Goal: Information Seeking & Learning: Learn about a topic

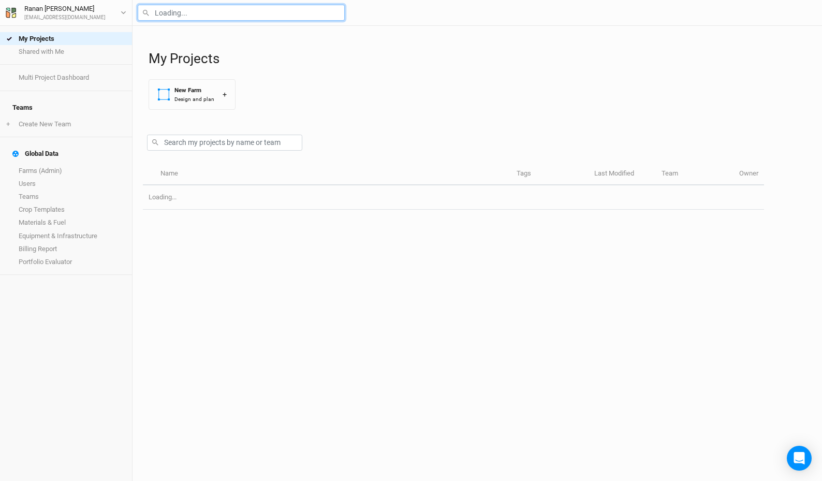
click at [242, 8] on input "text" at bounding box center [241, 13] width 207 height 16
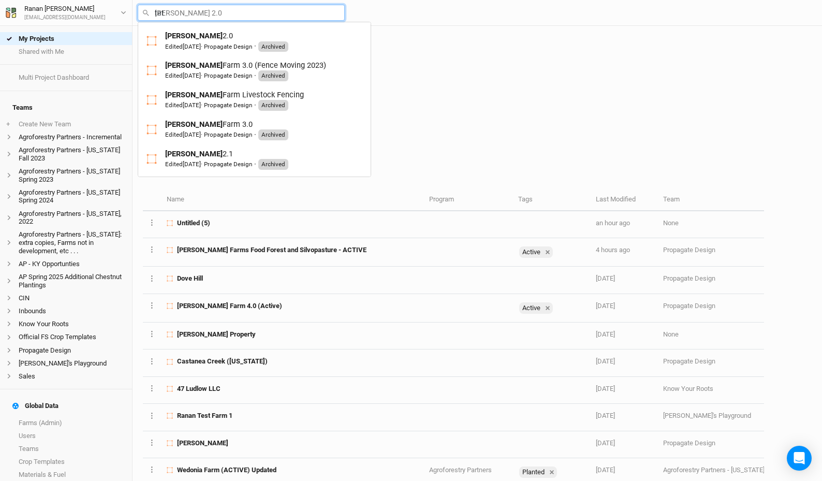
type input "tate"
type input "tate 2.0"
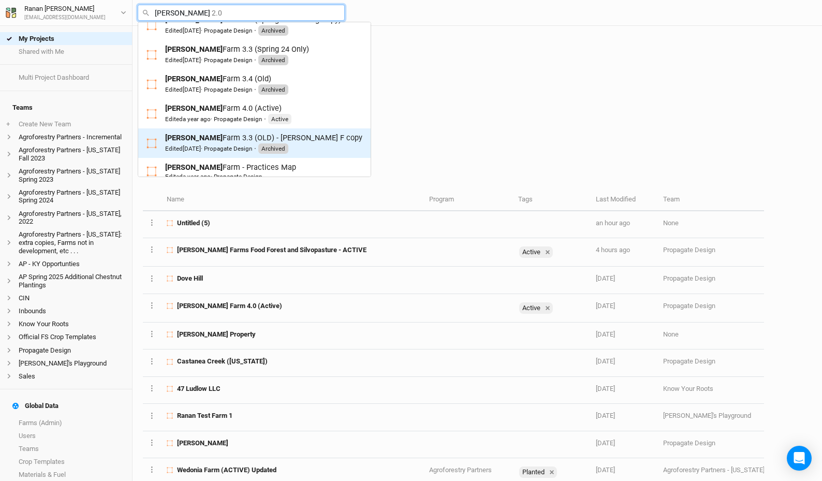
scroll to position [337, 0]
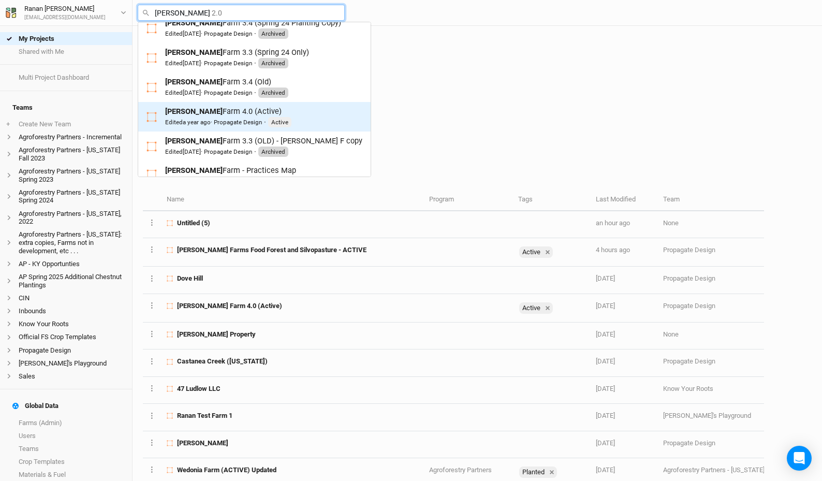
click at [313, 119] on div "Tate Farm 4.0 (Active) Edited a year ago · Propagate Design · Active" at bounding box center [254, 116] width 216 height 21
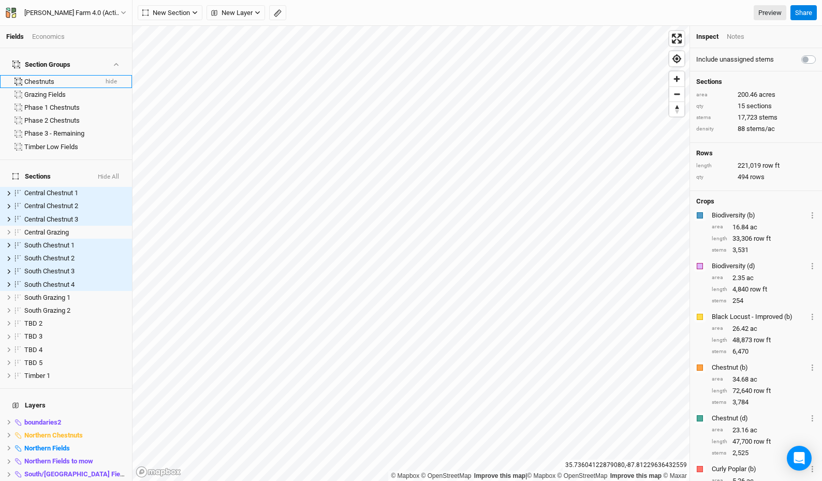
click at [105, 78] on button "hide" at bounding box center [111, 81] width 12 height 7
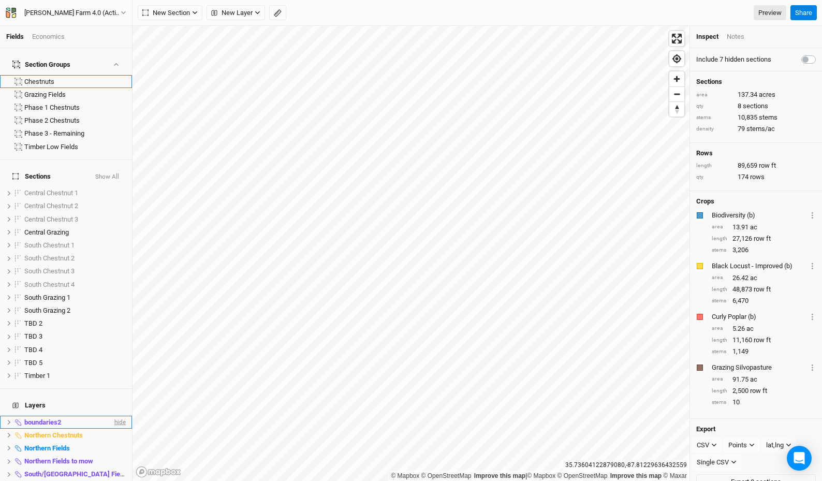
click at [112, 416] on span "hide" at bounding box center [118, 422] width 13 height 13
click at [112, 455] on span "hide" at bounding box center [118, 461] width 13 height 13
click at [112, 468] on span "hide" at bounding box center [118, 474] width 13 height 13
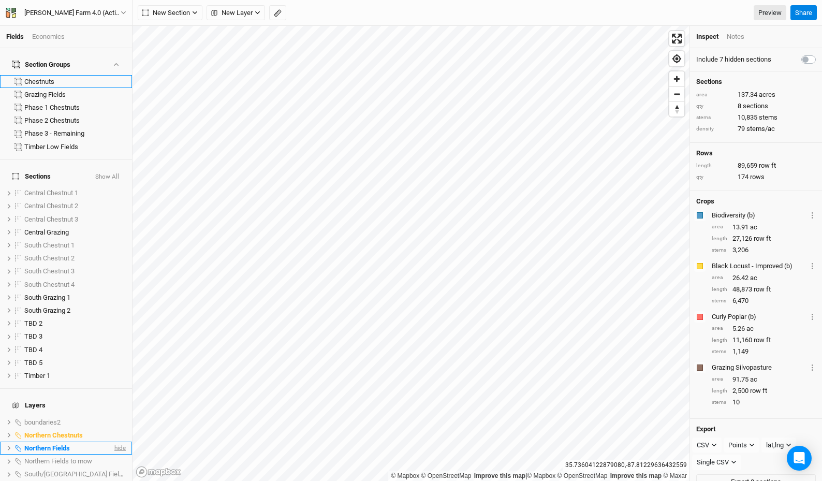
click at [115, 441] on span "hide" at bounding box center [118, 447] width 13 height 13
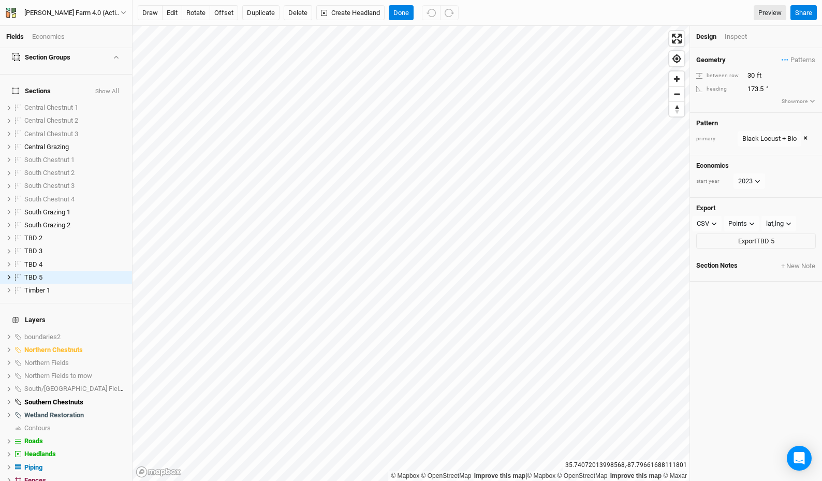
click at [740, 37] on div "Inspect" at bounding box center [742, 36] width 37 height 9
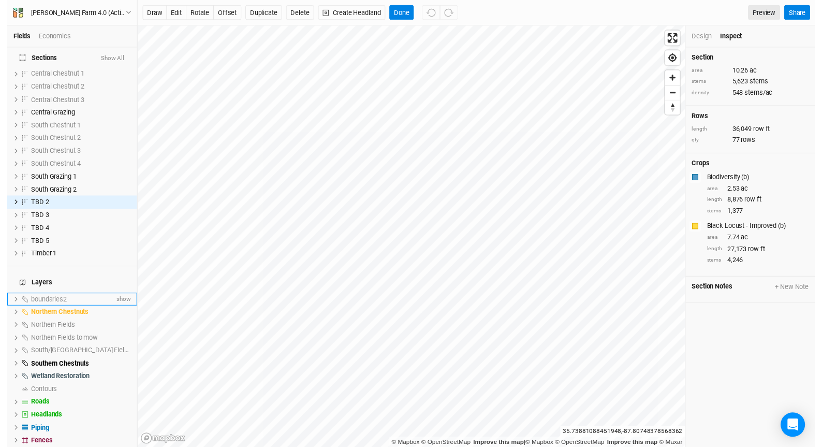
scroll to position [184, 0]
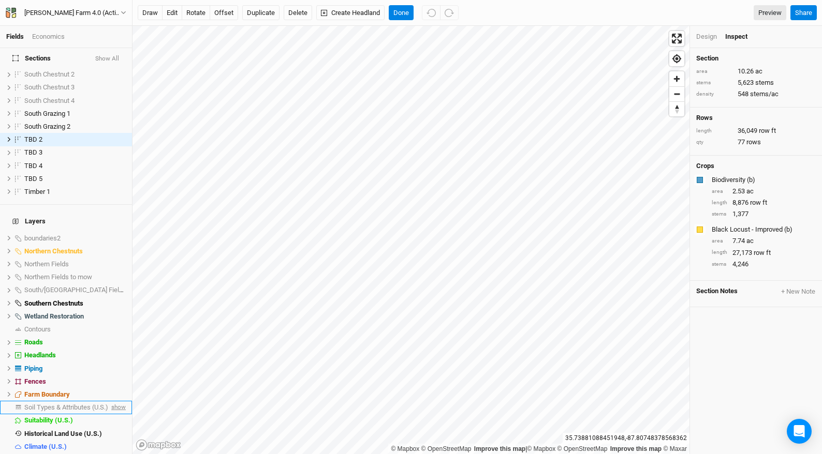
click at [109, 401] on span "show" at bounding box center [117, 407] width 17 height 13
click at [100, 61] on button "Show All" at bounding box center [107, 58] width 25 height 7
click at [103, 60] on button "Hide All" at bounding box center [108, 58] width 22 height 7
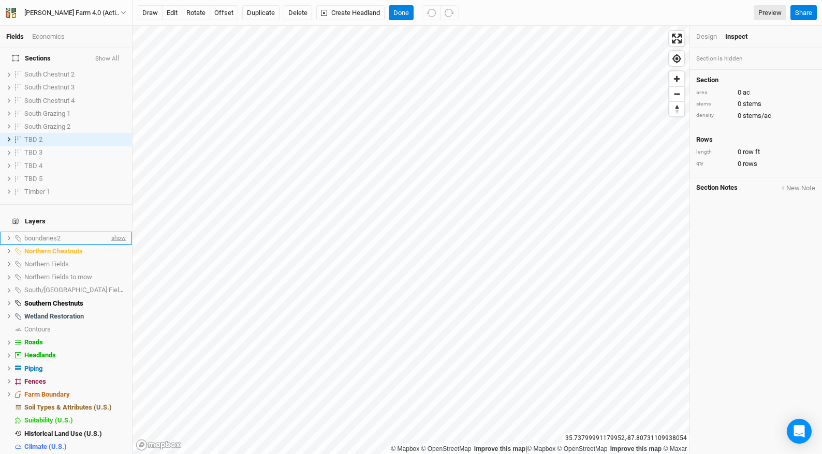
click at [111, 232] on span "show" at bounding box center [117, 238] width 17 height 13
click at [115, 258] on span "show" at bounding box center [117, 264] width 17 height 13
click at [115, 245] on span "hide" at bounding box center [118, 251] width 13 height 13
click at [113, 232] on span "hide" at bounding box center [118, 238] width 13 height 13
click at [112, 258] on span "hide" at bounding box center [118, 264] width 13 height 13
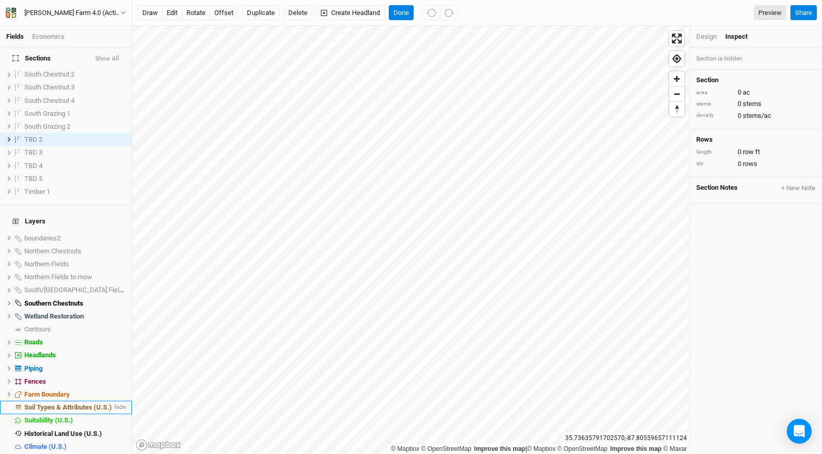
click at [58, 404] on span "Soil Types & Attributes (U.S.)" at bounding box center [67, 408] width 87 height 8
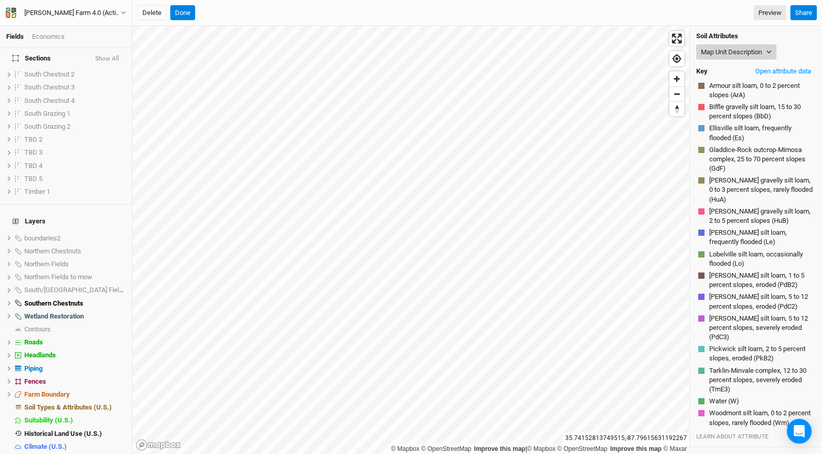
click at [710, 56] on button "Map Unit Description" at bounding box center [736, 53] width 80 height 16
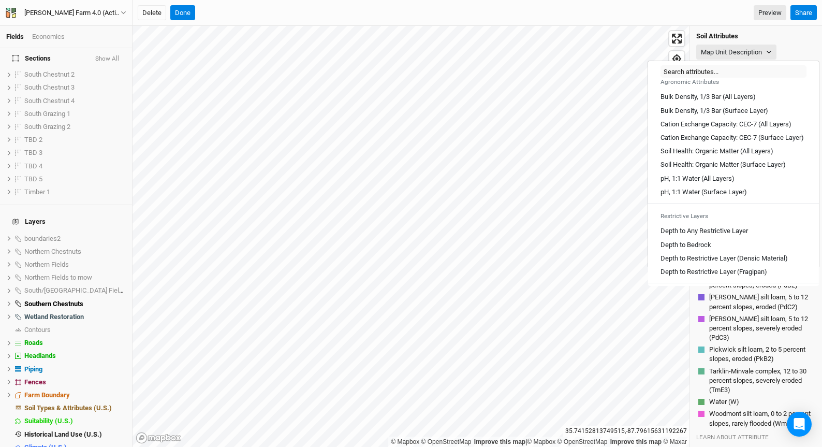
scroll to position [215, 0]
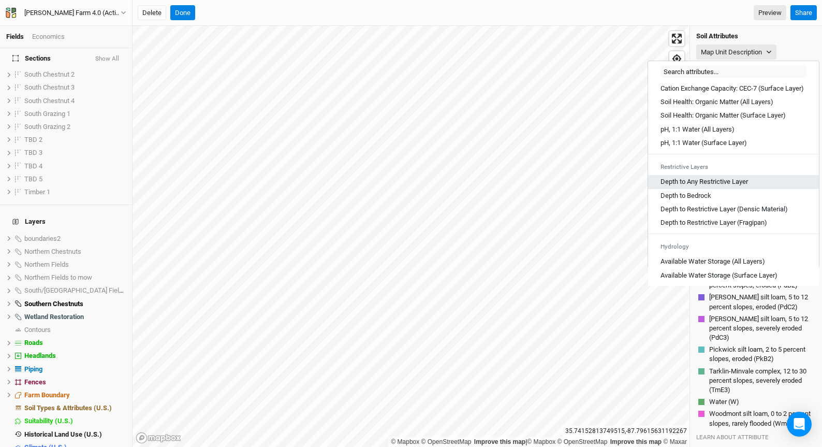
click at [758, 186] on div "Depth to Any Restrictive Layer" at bounding box center [733, 181] width 146 height 9
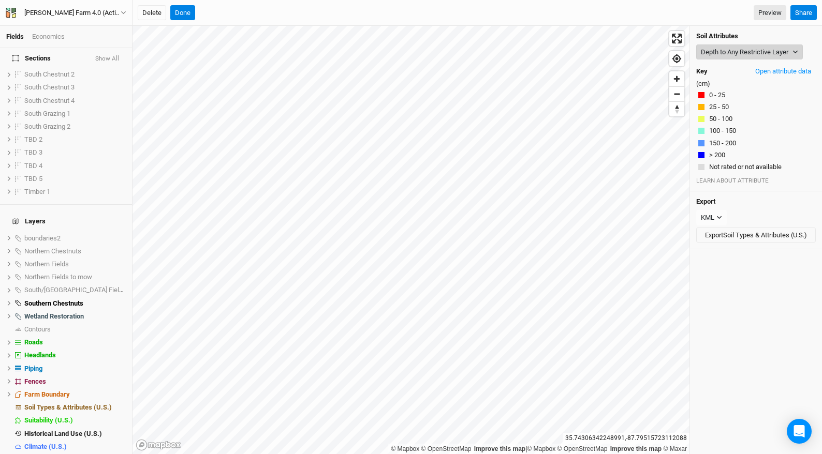
click at [720, 59] on button "Depth to Any Restrictive Layer" at bounding box center [749, 53] width 107 height 16
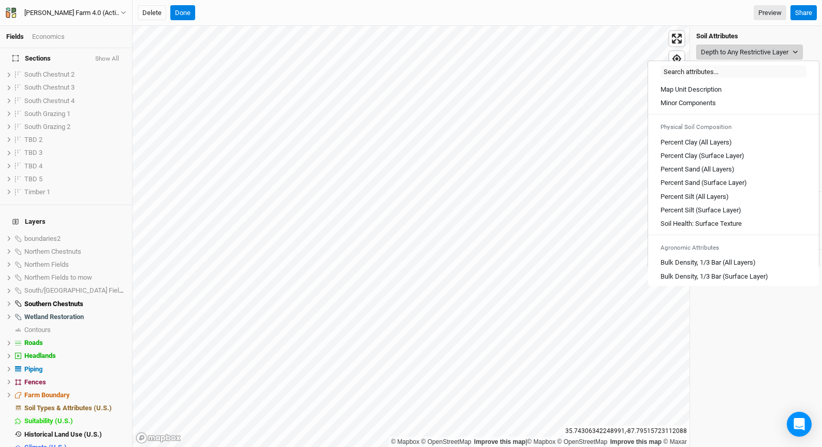
click at [722, 56] on button "Depth to Any Restrictive Layer" at bounding box center [749, 53] width 107 height 16
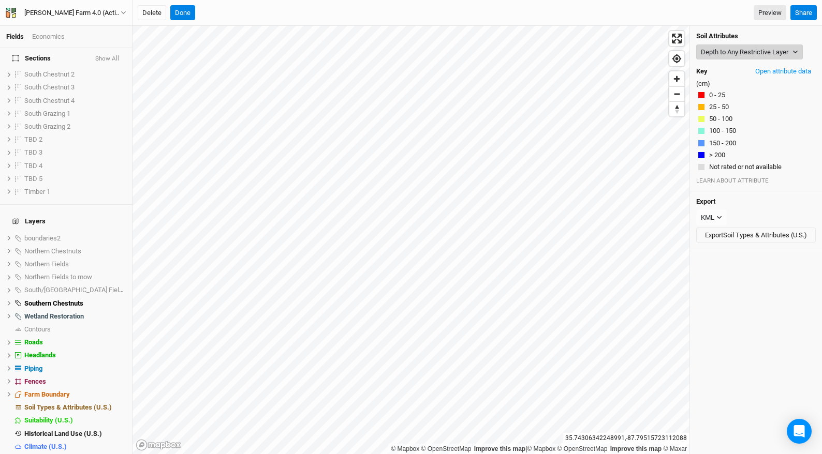
click at [722, 56] on button "Depth to Any Restrictive Layer" at bounding box center [749, 53] width 107 height 16
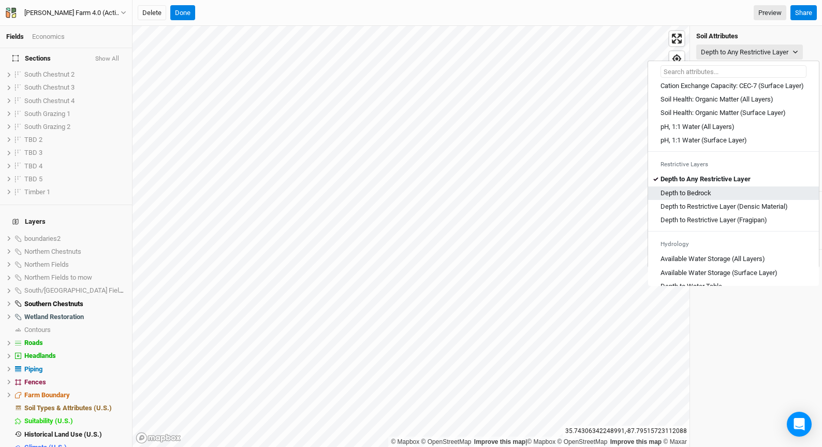
scroll to position [280, 0]
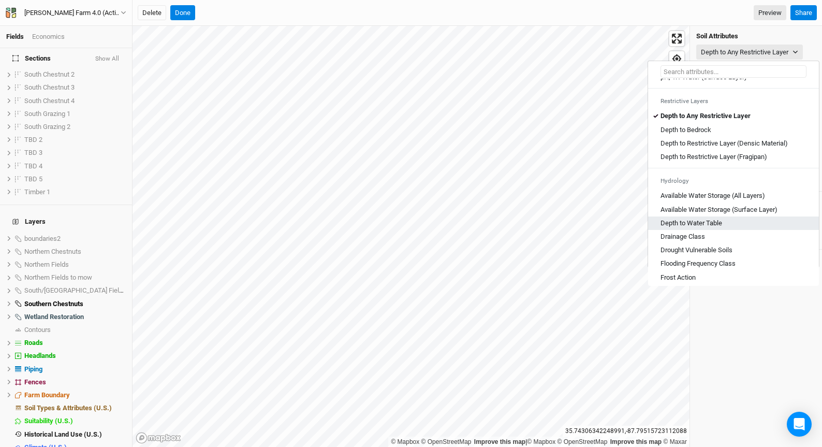
click at [746, 228] on div "Depth to Water Table" at bounding box center [733, 222] width 146 height 9
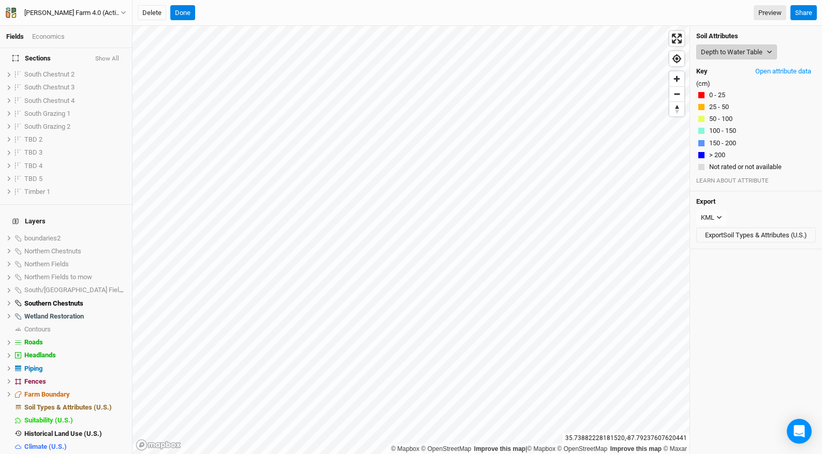
click at [721, 49] on button "Depth to Water Table" at bounding box center [736, 53] width 81 height 16
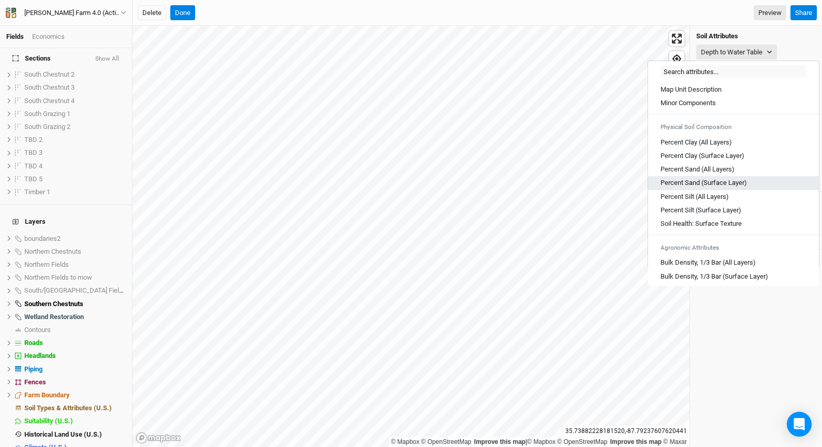
click at [759, 179] on div "Percent Sand (Surface Layer)" at bounding box center [733, 182] width 146 height 9
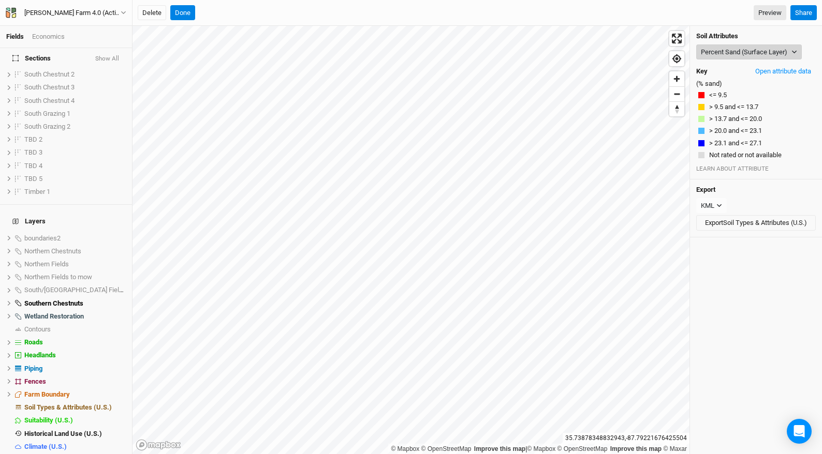
click at [740, 49] on button "Percent Sand (Surface Layer)" at bounding box center [749, 53] width 106 height 16
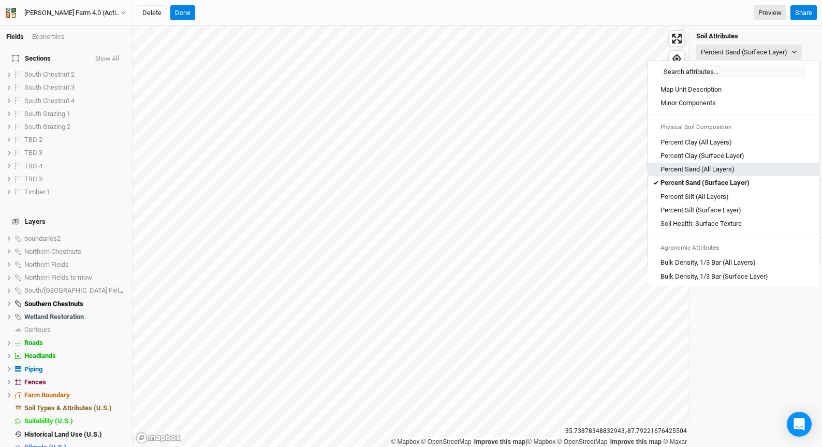
click at [745, 166] on div "Percent Sand (All Layers)" at bounding box center [733, 169] width 146 height 9
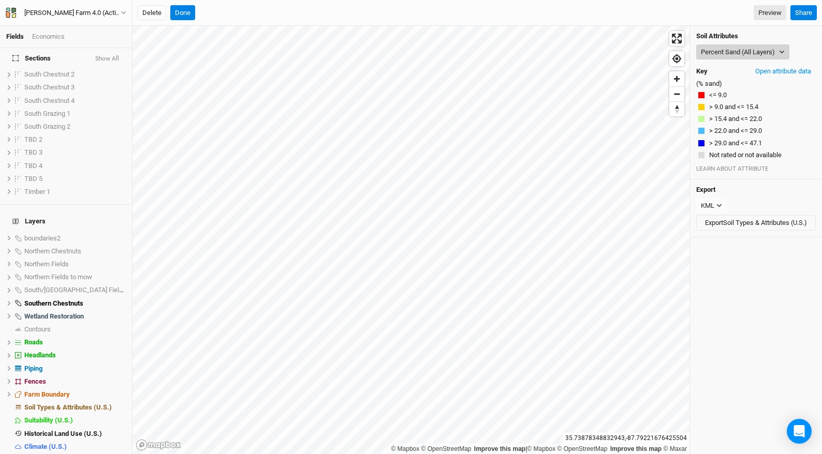
click at [752, 48] on button "Percent Sand (All Layers)" at bounding box center [742, 53] width 93 height 16
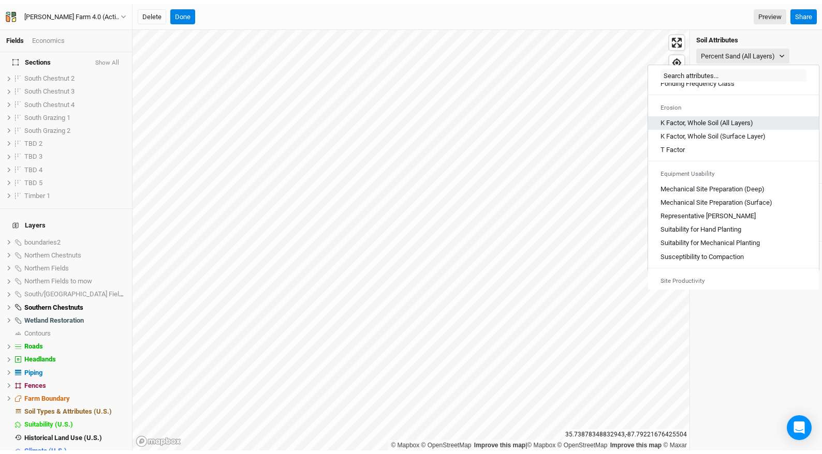
scroll to position [570, 0]
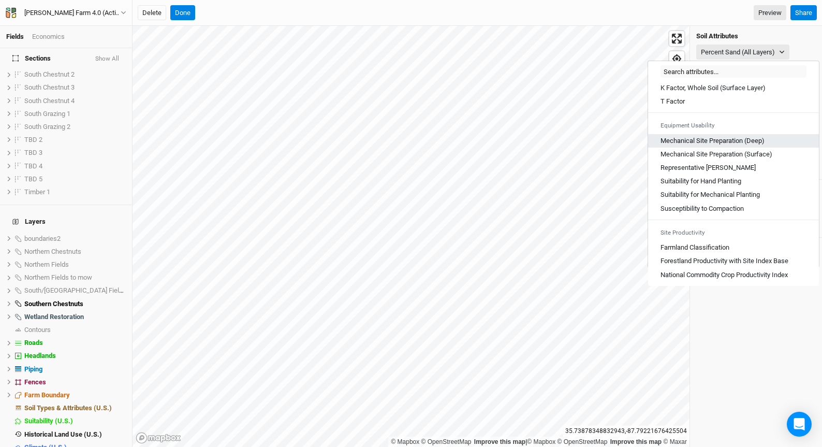
click at [779, 145] on div "Mechanical Site Preparation (Deep)" at bounding box center [733, 140] width 146 height 9
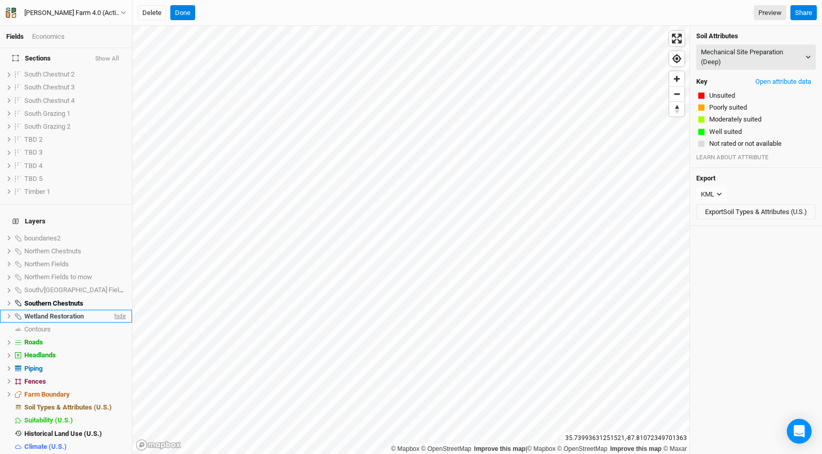
click at [112, 310] on span "hide" at bounding box center [118, 316] width 13 height 13
click at [115, 297] on span "hide" at bounding box center [118, 303] width 13 height 13
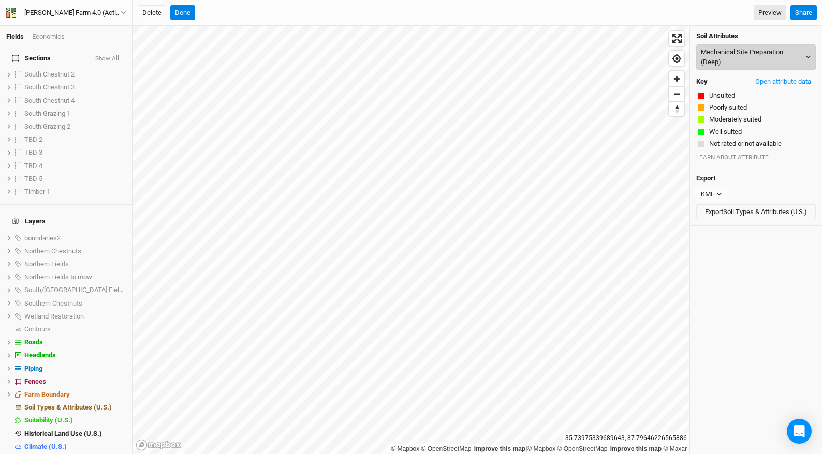
click at [771, 64] on button "Mechanical Site Preparation (Deep)" at bounding box center [756, 57] width 120 height 25
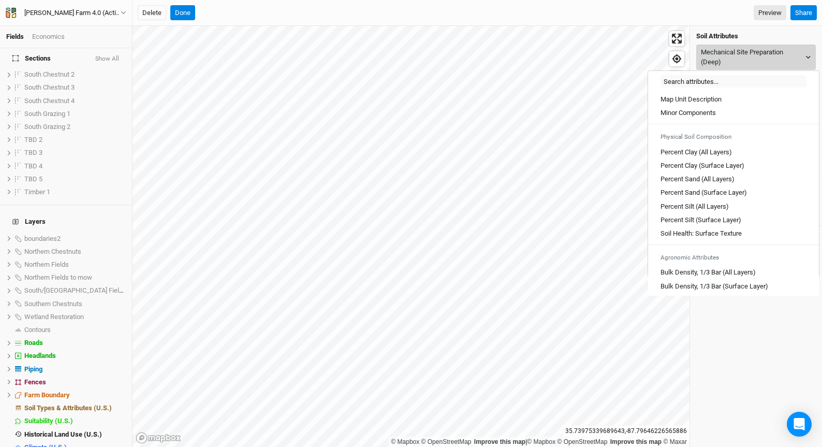
click at [773, 61] on button "Mechanical Site Preparation (Deep)" at bounding box center [756, 57] width 120 height 25
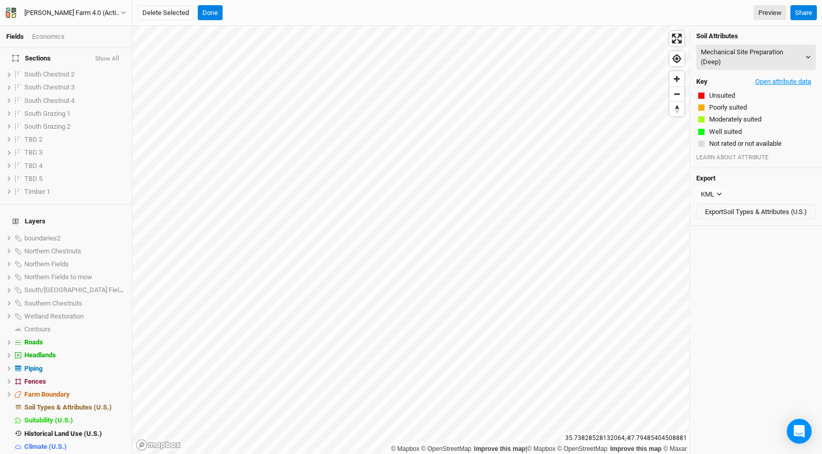
click at [765, 78] on button "Open attribute data" at bounding box center [782, 82] width 65 height 16
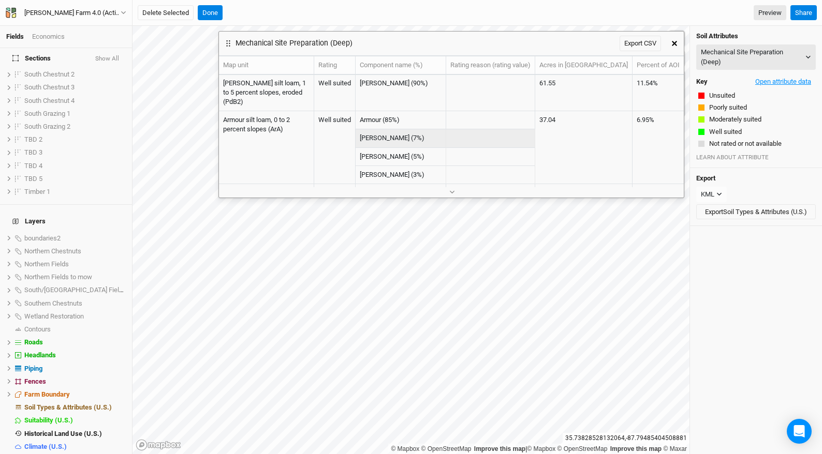
scroll to position [0, 0]
click at [670, 39] on button "button" at bounding box center [674, 43] width 19 height 19
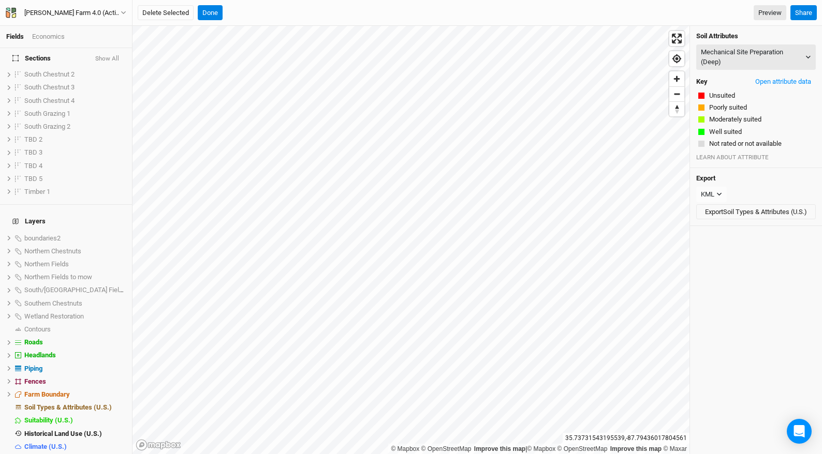
click at [703, 141] on div at bounding box center [701, 144] width 6 height 6
click at [704, 109] on div at bounding box center [701, 108] width 6 height 6
click at [713, 127] on button "Well suited" at bounding box center [725, 132] width 34 height 10
click at [730, 116] on button "Moderately suited" at bounding box center [734, 119] width 53 height 10
click at [733, 116] on button "Moderately suited" at bounding box center [734, 119] width 53 height 10
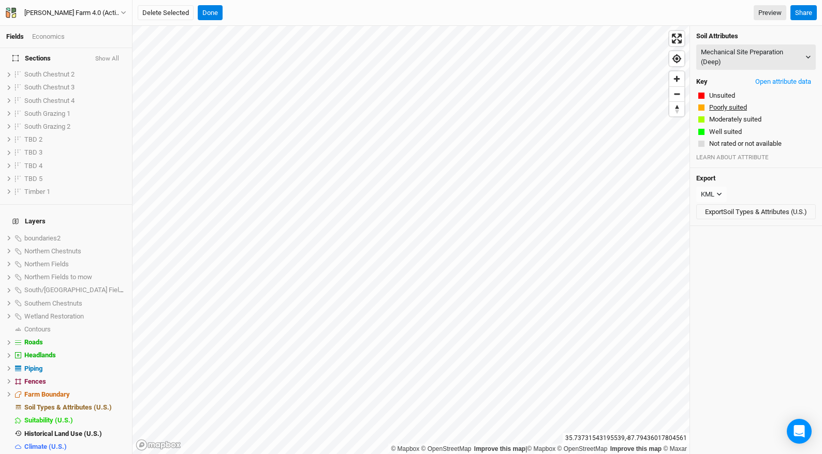
click at [735, 105] on button "Poorly suited" at bounding box center [727, 107] width 39 height 10
click at [730, 98] on button "Unsuited" at bounding box center [721, 96] width 27 height 10
click at [736, 140] on button "Not rated or not available" at bounding box center [744, 144] width 73 height 10
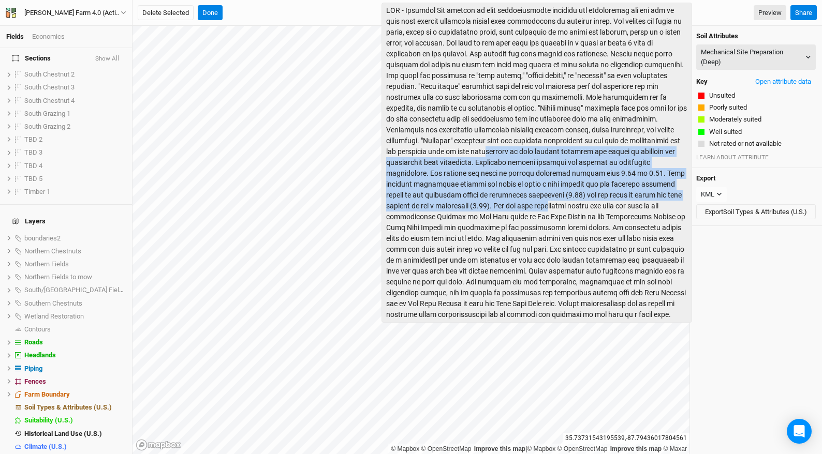
drag, startPoint x: 628, startPoint y: 199, endPoint x: 545, endPoint y: 148, distance: 97.5
click at [545, 148] on div at bounding box center [536, 163] width 310 height 320
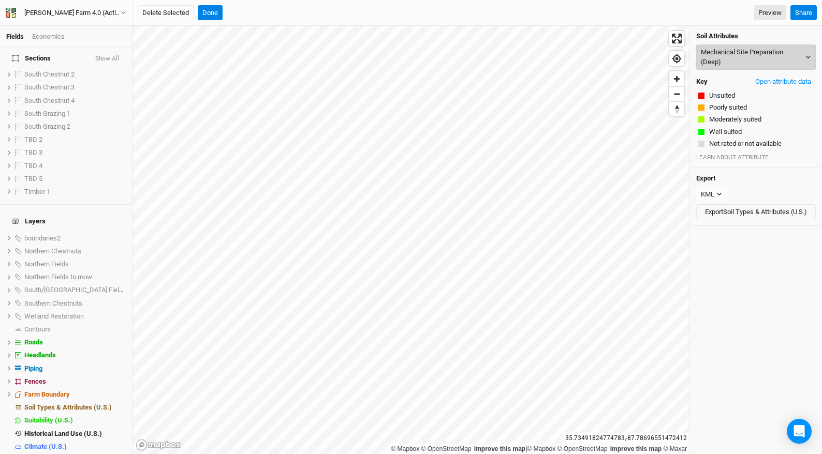
click at [748, 54] on button "Mechanical Site Preparation (Deep)" at bounding box center [756, 57] width 120 height 25
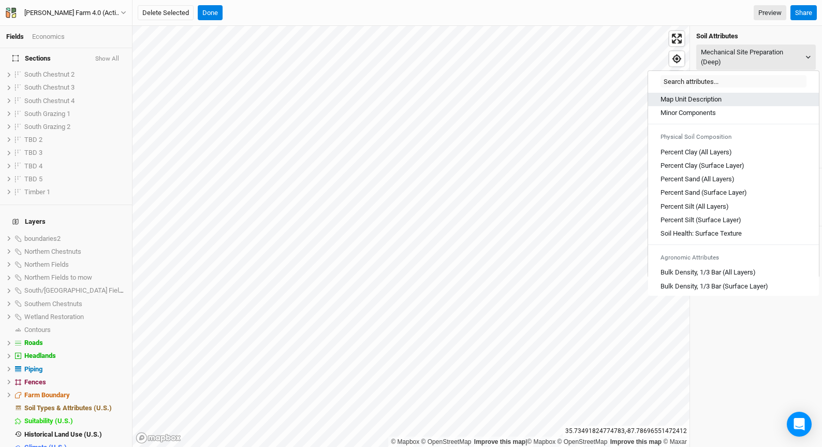
click at [760, 102] on div "Map Unit Description" at bounding box center [733, 99] width 146 height 9
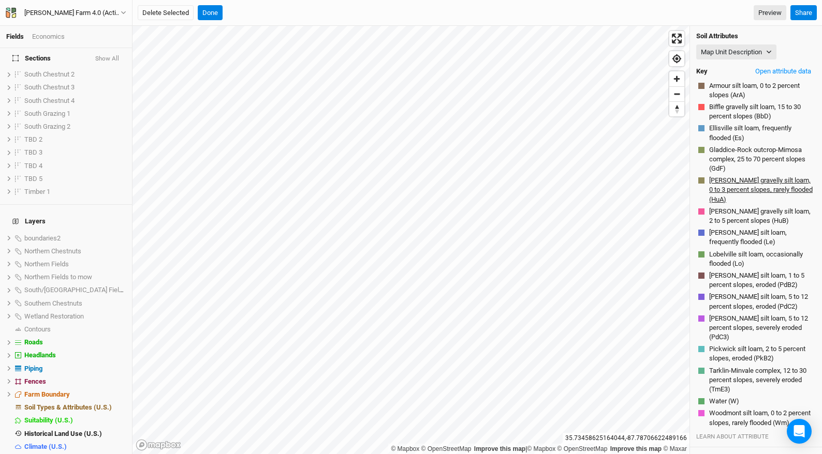
click at [739, 193] on button "Humphreys gravelly silt loam, 0 to 3 percent slopes, rarely flooded (HuA)" at bounding box center [760, 189] width 105 height 29
click at [734, 188] on button "Humphreys gravelly silt loam, 0 to 3 percent slopes, rarely flooded (HuA)" at bounding box center [760, 189] width 105 height 29
click at [740, 154] on button "Gladdice-Rock outcrop-Mimosa complex, 25 to 70 percent slopes (GdF)" at bounding box center [760, 159] width 105 height 29
click at [737, 113] on button "Biffle gravelly silt loam, 15 to 30 percent slopes (BbD)" at bounding box center [760, 112] width 105 height 20
click at [740, 289] on div "Soil Attributes Map Unit Description Map Unit Description Minor Components Phys…" at bounding box center [756, 237] width 132 height 422
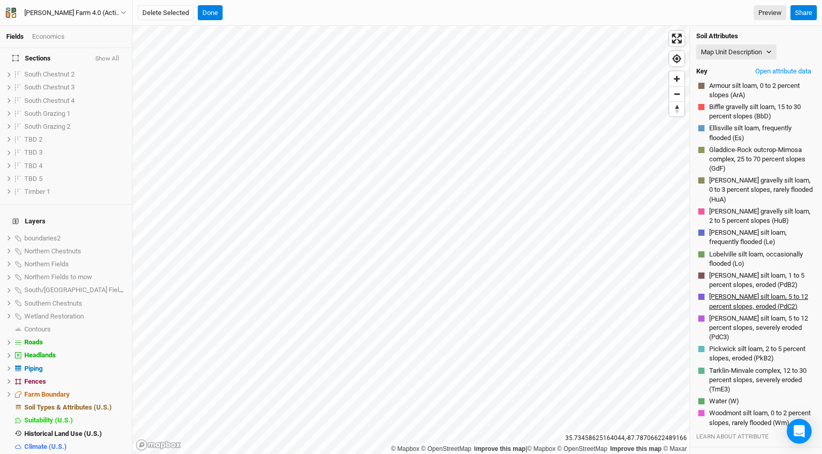
click at [739, 299] on button "Paden silt loam, 5 to 12 percent slopes, eroded (PdC2)" at bounding box center [760, 302] width 105 height 20
click at [799, 69] on button "Open attribute data" at bounding box center [782, 72] width 65 height 16
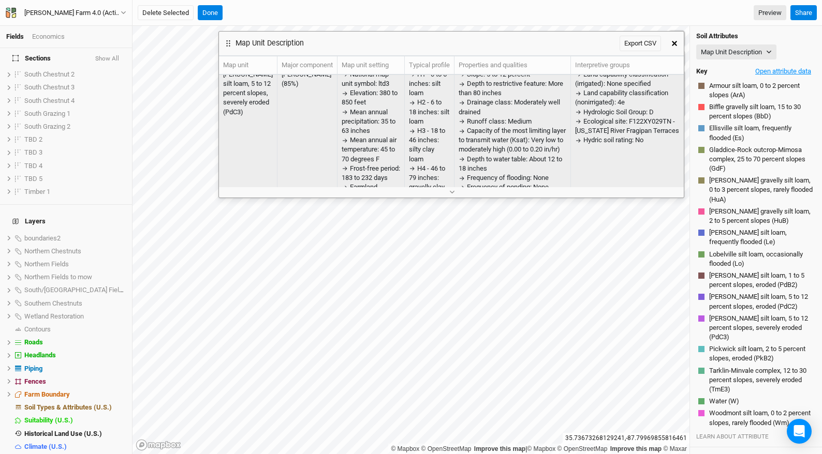
scroll to position [383, 0]
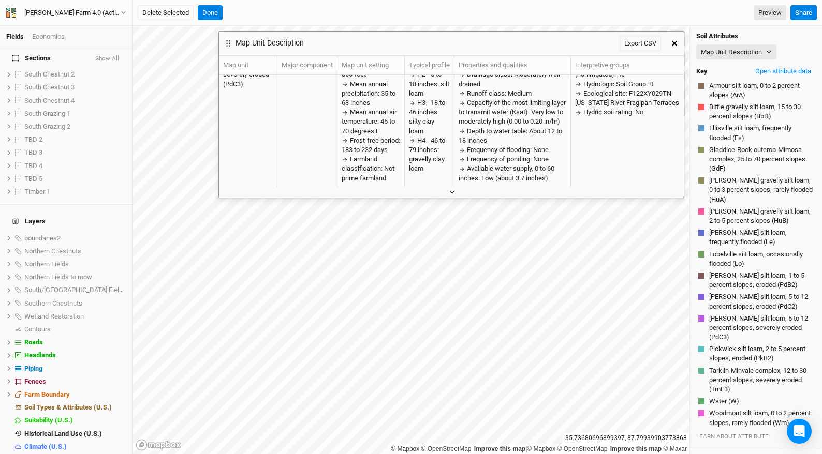
click at [457, 193] on button "button" at bounding box center [451, 192] width 17 height 11
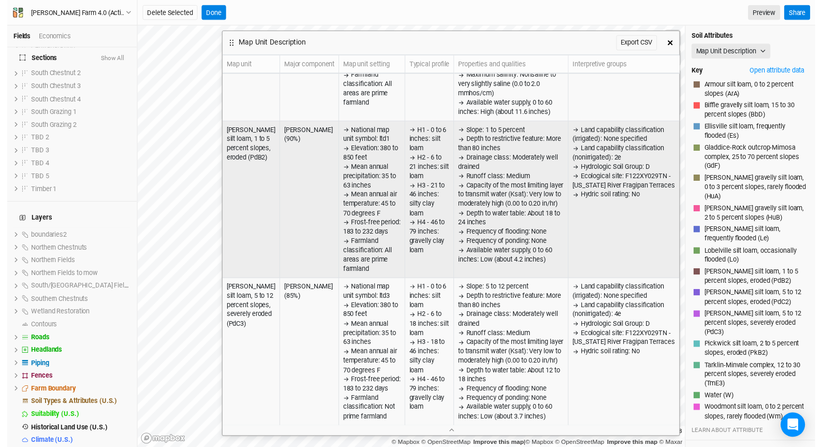
scroll to position [139, 0]
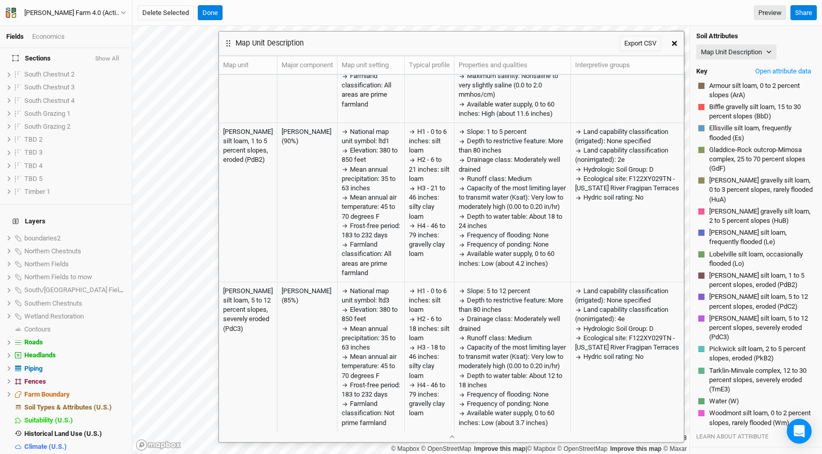
click at [673, 45] on icon "button" at bounding box center [674, 43] width 5 height 5
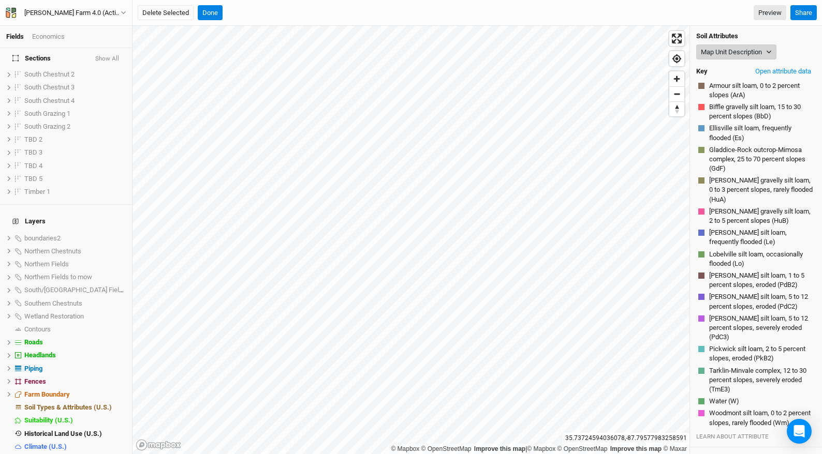
click at [731, 53] on button "Map Unit Description" at bounding box center [736, 53] width 80 height 16
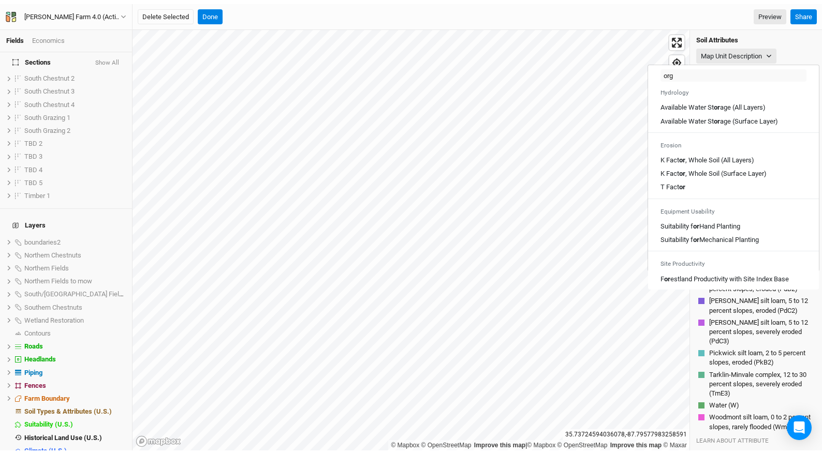
scroll to position [0, 0]
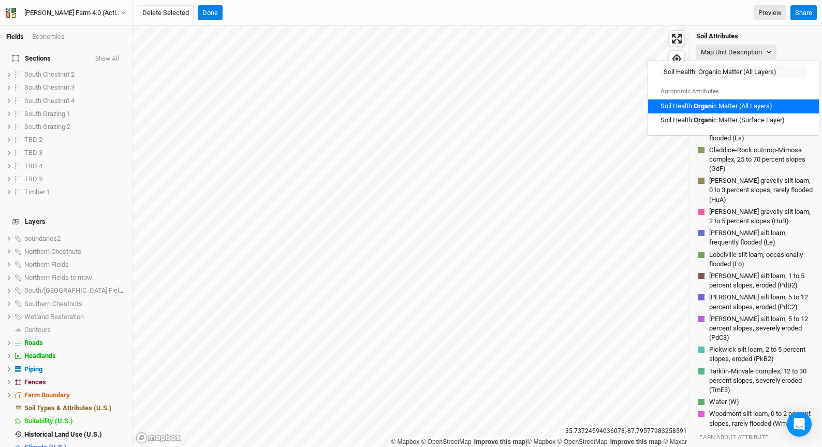
type input "Soil Health: Organic Matter (Surface Layer)"
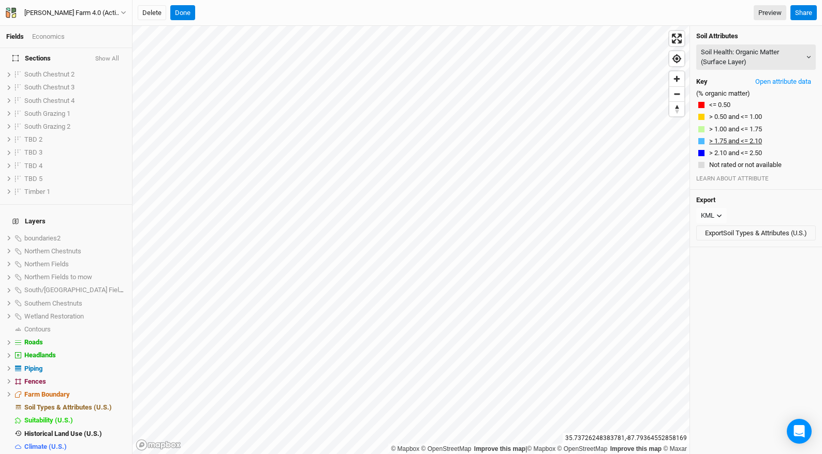
click at [732, 139] on button "> 1.75 and <= 2.10" at bounding box center [735, 141] width 54 height 10
click at [718, 106] on button "<= 0.50" at bounding box center [719, 105] width 22 height 10
click at [736, 139] on button "> 1.75 and <= 2.10" at bounding box center [735, 141] width 54 height 10
click at [777, 76] on button "Open attribute data" at bounding box center [782, 82] width 65 height 16
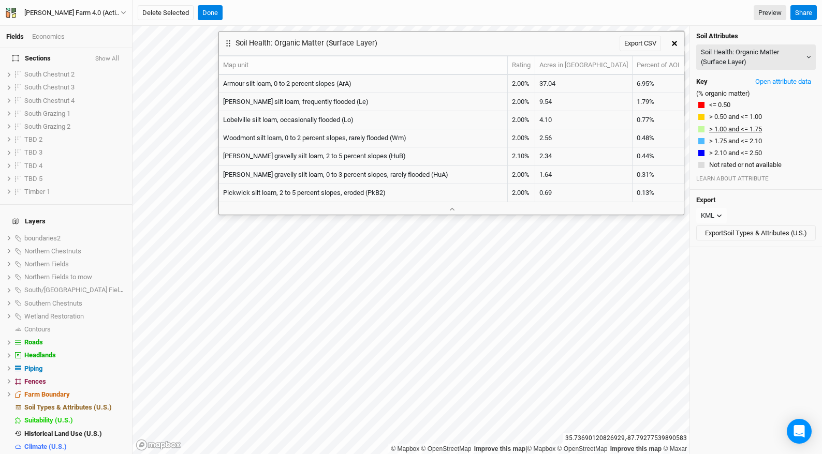
click at [742, 131] on button "> 1.00 and <= 1.75" at bounding box center [735, 129] width 54 height 10
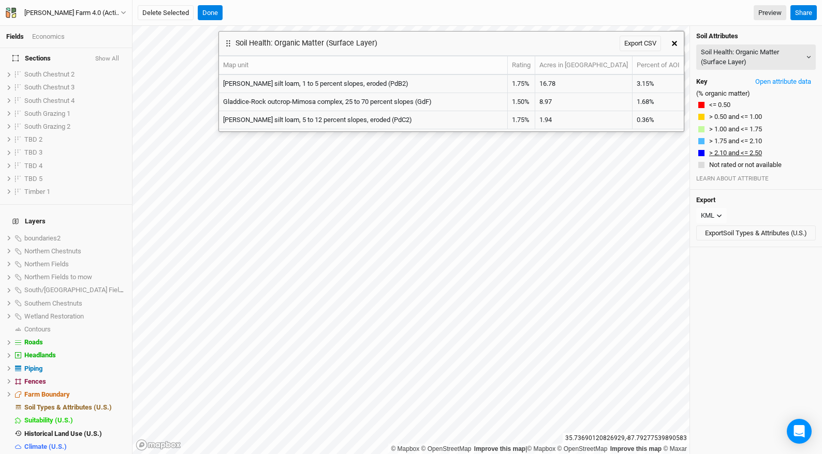
click at [743, 151] on button "> 2.10 and <= 2.50" at bounding box center [735, 153] width 54 height 10
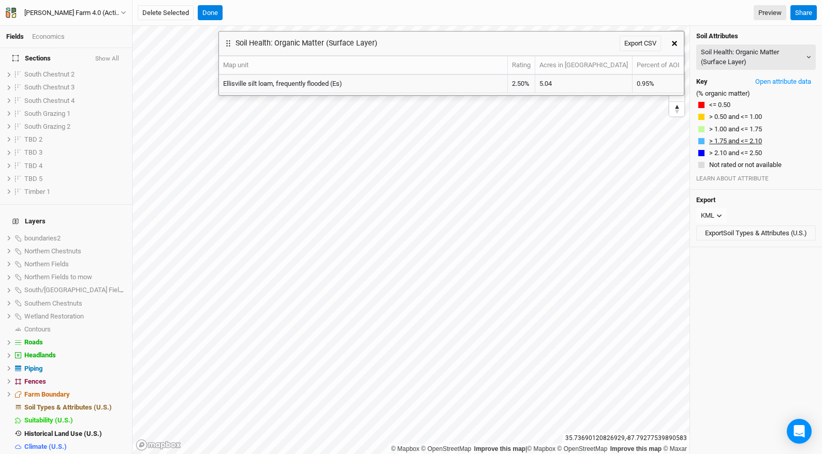
click at [743, 136] on button "> 1.75 and <= 2.10" at bounding box center [735, 141] width 54 height 10
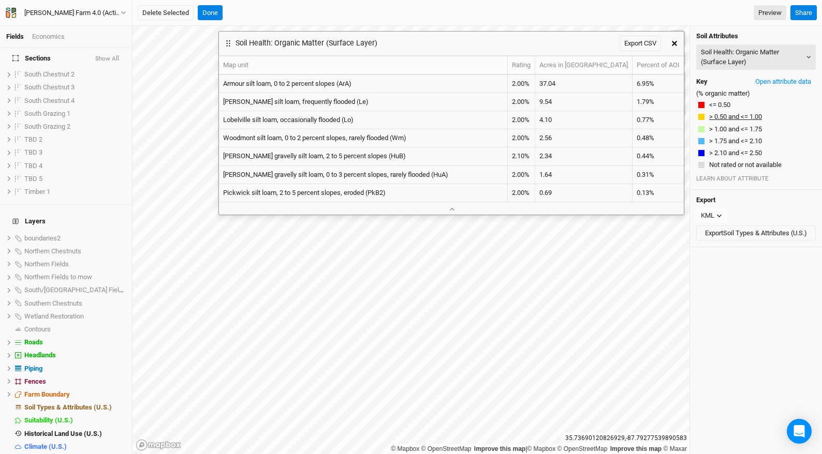
click at [739, 117] on button "> 0.50 and <= 1.00" at bounding box center [735, 117] width 54 height 10
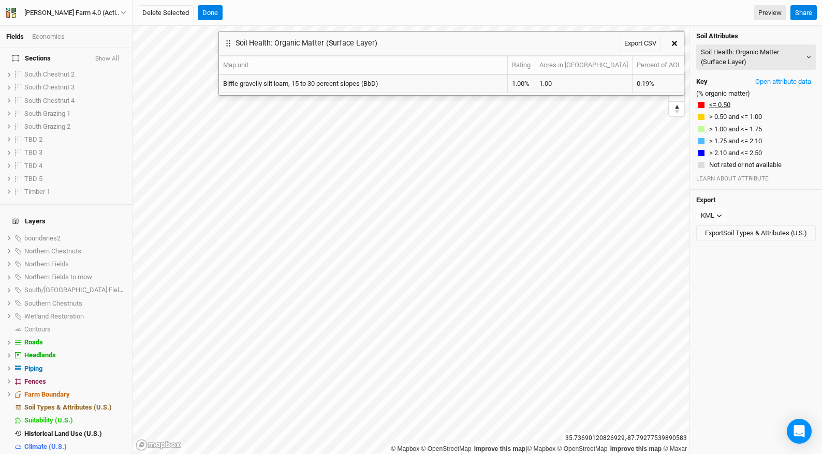
click at [719, 102] on button "<= 0.50" at bounding box center [719, 105] width 22 height 10
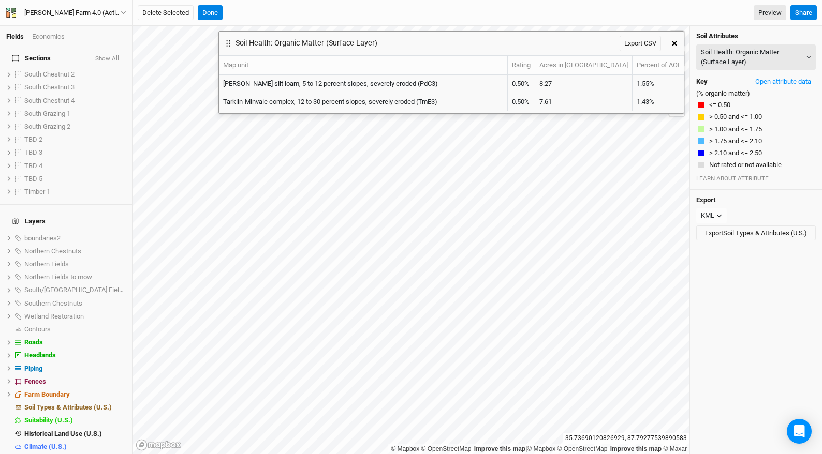
click at [735, 155] on button "> 2.10 and <= 2.50" at bounding box center [735, 153] width 54 height 10
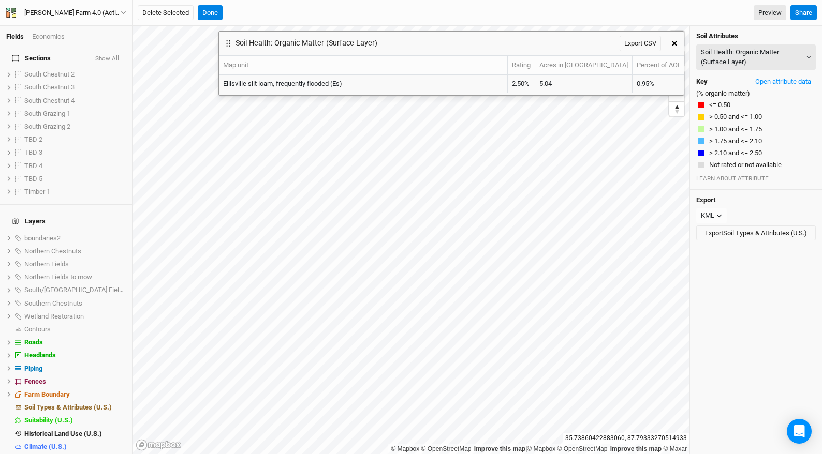
click at [675, 44] on icon "button" at bounding box center [674, 43] width 5 height 5
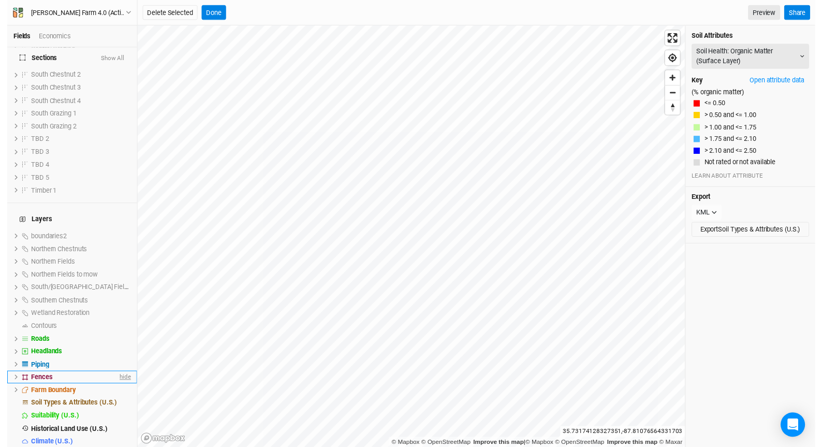
scroll to position [184, 0]
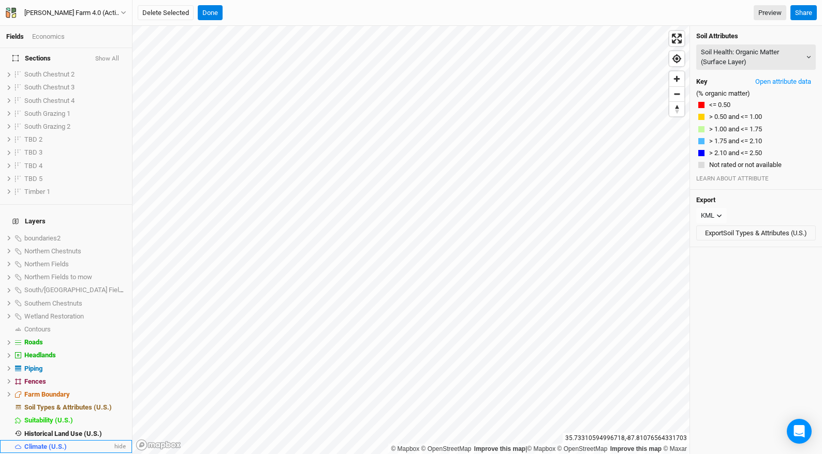
click at [50, 443] on span "Climate (U.S.)" at bounding box center [45, 447] width 42 height 8
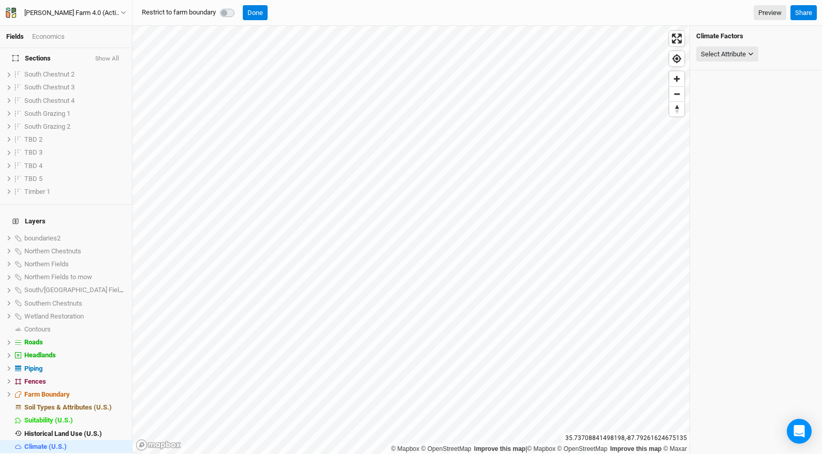
click at [729, 39] on h4 "Climate Factors" at bounding box center [756, 36] width 120 height 8
click at [732, 48] on button "Select Attribute" at bounding box center [727, 55] width 62 height 16
click at [751, 180] on div "Climate Factors Select Attribute" at bounding box center [755, 240] width 132 height 428
click at [60, 443] on span "Climate (U.S.)" at bounding box center [45, 447] width 42 height 8
click at [720, 67] on div "Climate Factors Select Attribute Precipitation USDA Hardiness Zones (2023) USDA…" at bounding box center [756, 48] width 132 height 45
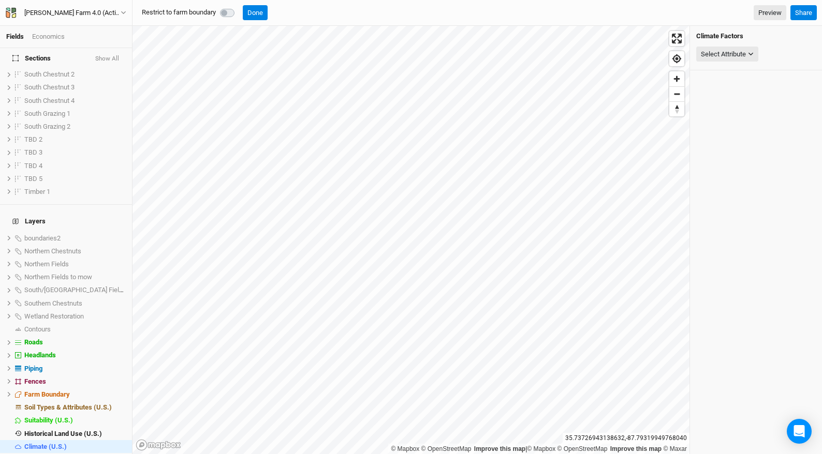
click at [723, 65] on div "Climate Factors Select Attribute Precipitation USDA Hardiness Zones (2023) USDA…" at bounding box center [756, 48] width 132 height 45
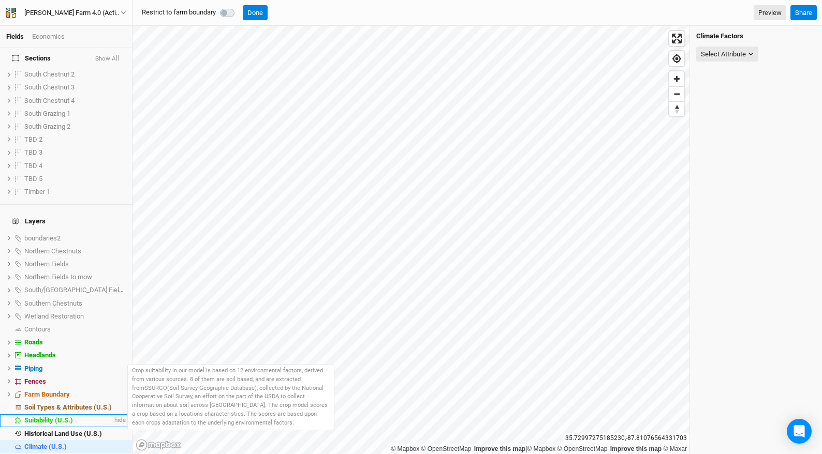
click at [62, 414] on li "Suitability (U.S.) hide" at bounding box center [66, 420] width 132 height 13
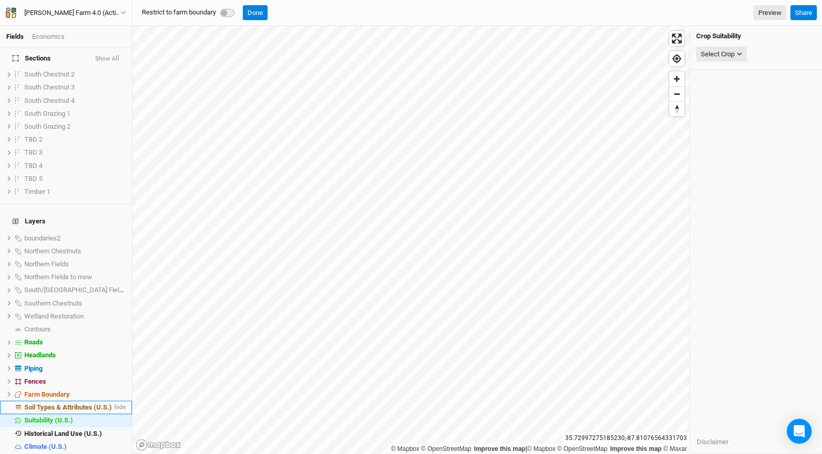
click at [71, 404] on span "Soil Types & Attributes (U.S.)" at bounding box center [67, 408] width 87 height 8
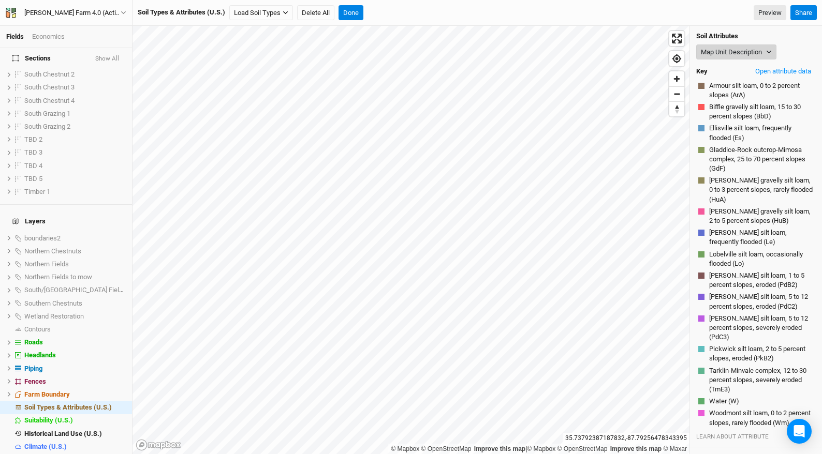
click at [739, 50] on button "Map Unit Description" at bounding box center [736, 53] width 80 height 16
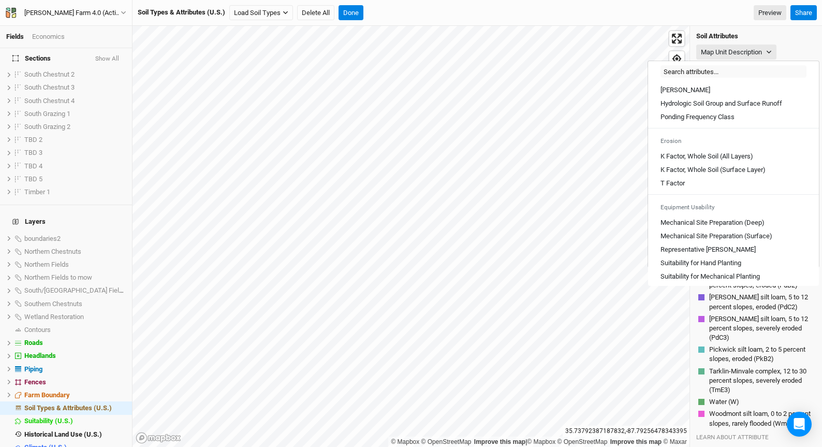
scroll to position [477, 0]
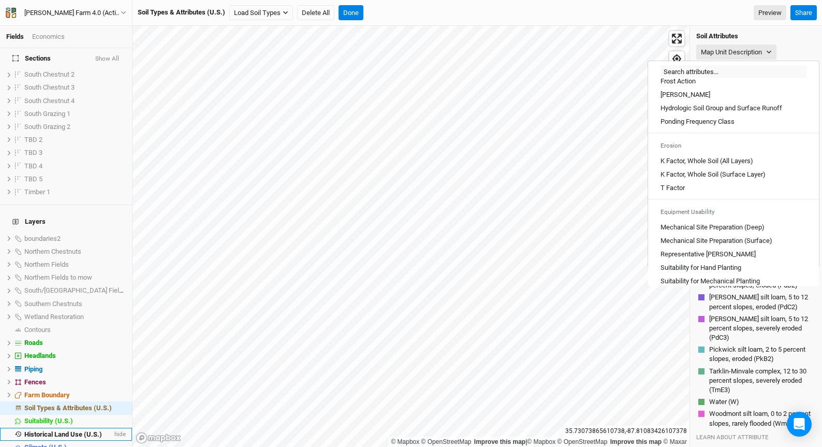
click at [83, 430] on span "Historical Land Use (U.S.)" at bounding box center [63, 434] width 78 height 8
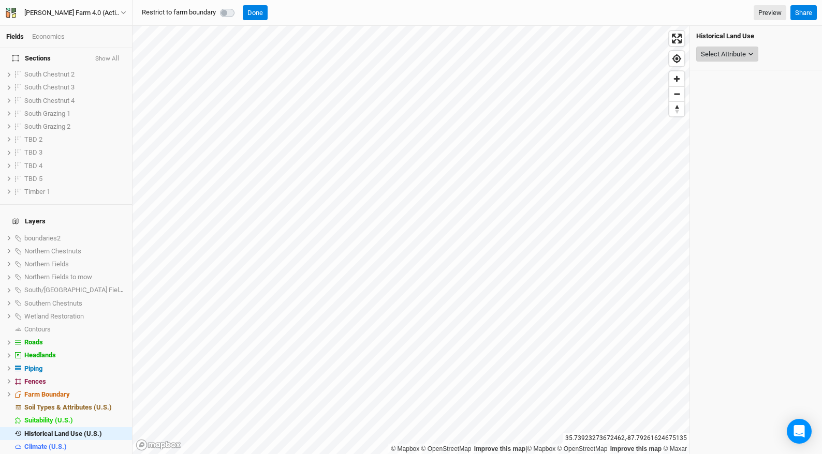
click at [719, 60] on button "Select Attribute" at bounding box center [727, 55] width 62 height 16
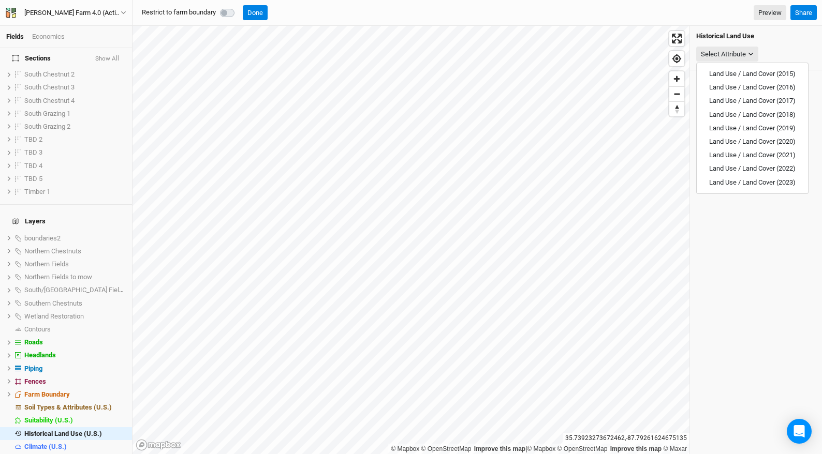
click at [758, 249] on div "Historical Land Use Select Attribute" at bounding box center [755, 240] width 132 height 428
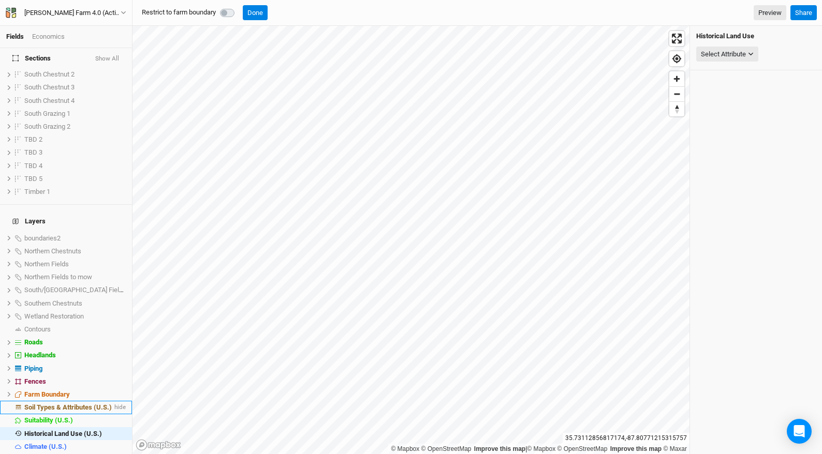
click at [60, 401] on li "Soil Types & Attributes (U.S.) hide" at bounding box center [66, 407] width 132 height 13
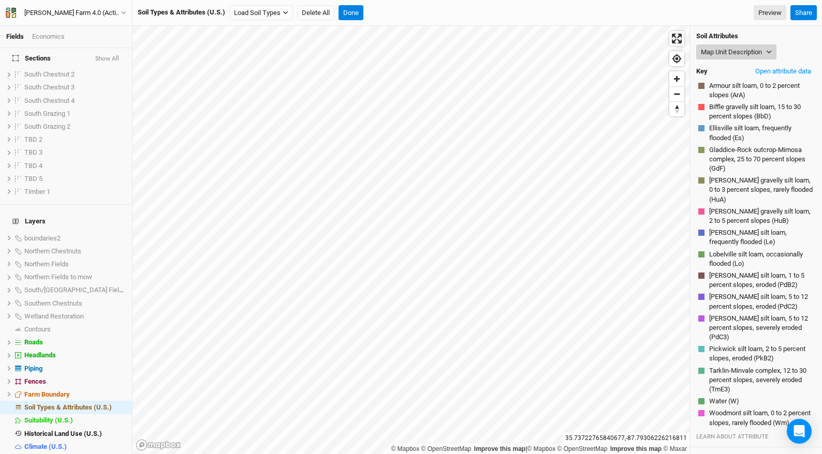
click at [736, 51] on button "Map Unit Description" at bounding box center [736, 53] width 80 height 16
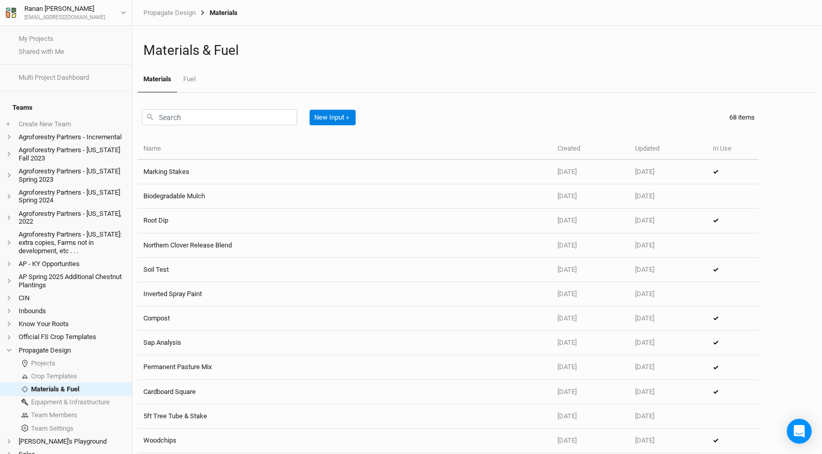
scroll to position [147, 0]
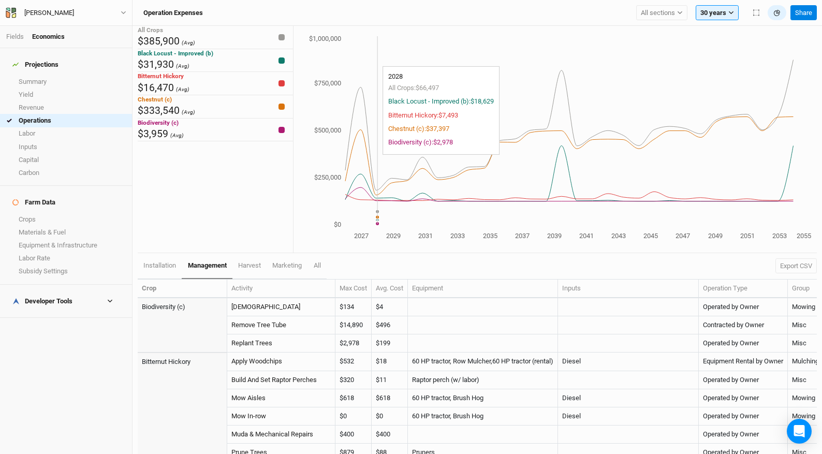
scroll to position [508, 0]
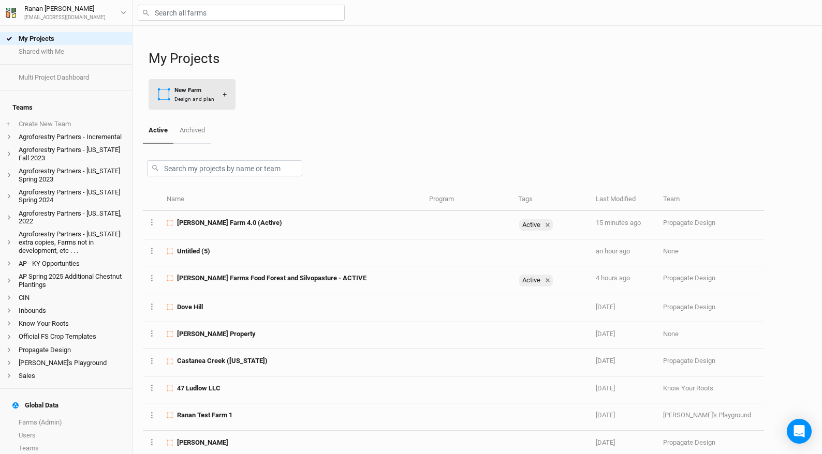
click at [201, 100] on div "Design and plan" at bounding box center [194, 99] width 40 height 8
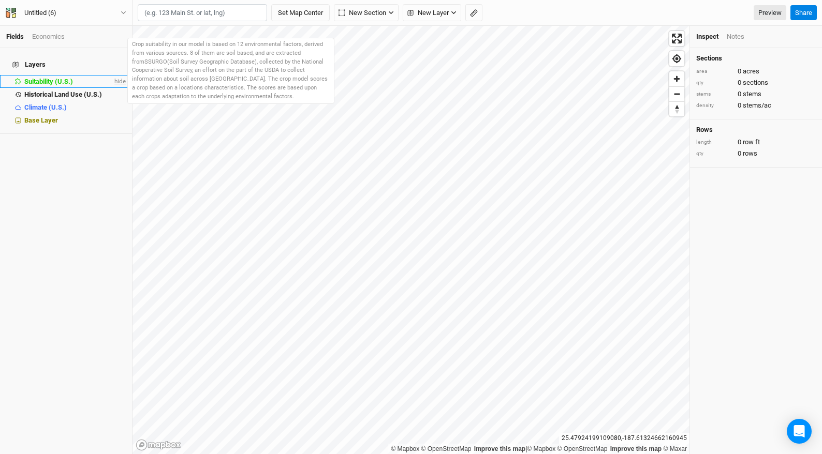
click at [112, 75] on span "hide" at bounding box center [118, 81] width 13 height 13
click at [112, 75] on span "show" at bounding box center [117, 81] width 17 height 13
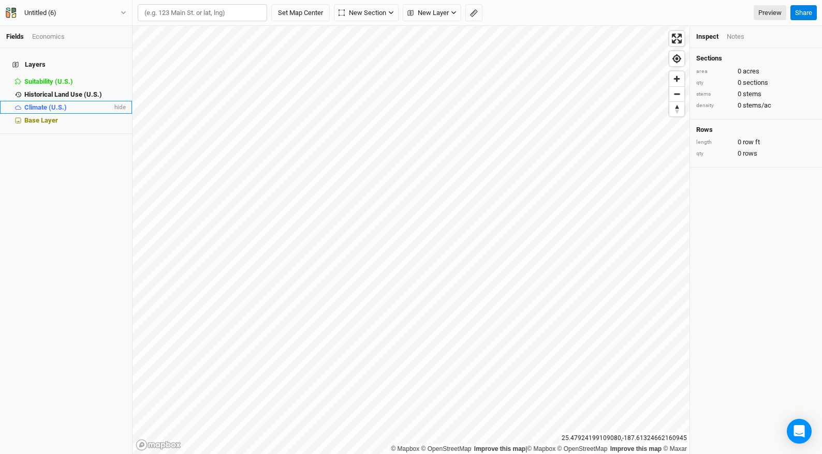
click at [82, 101] on li "Climate (U.S.) hide" at bounding box center [66, 107] width 132 height 13
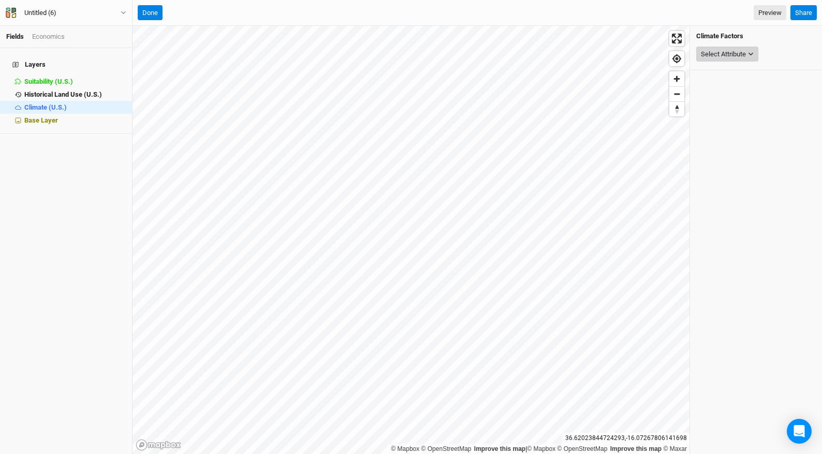
click at [739, 57] on div "Select Attribute" at bounding box center [723, 54] width 45 height 10
click at [151, 16] on button "Done" at bounding box center [150, 13] width 25 height 16
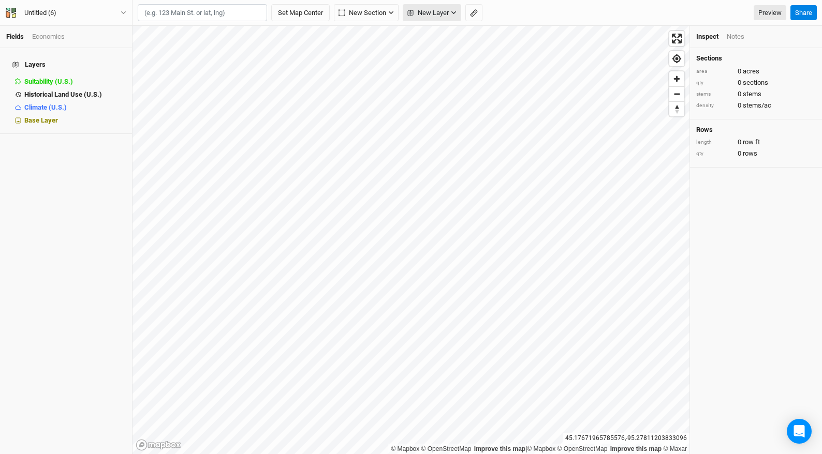
click at [434, 16] on span "New Layer" at bounding box center [427, 13] width 41 height 10
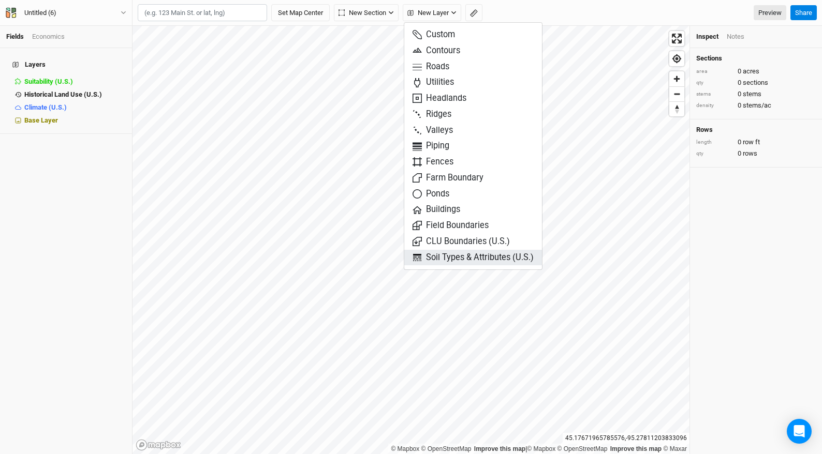
click at [426, 257] on span "Soil Types & Attributes (U.S.)" at bounding box center [472, 258] width 121 height 12
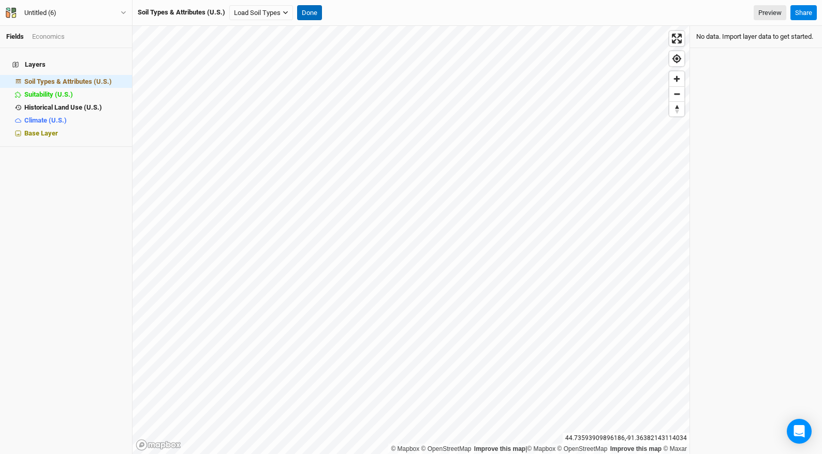
click at [310, 13] on button "Done" at bounding box center [309, 13] width 25 height 16
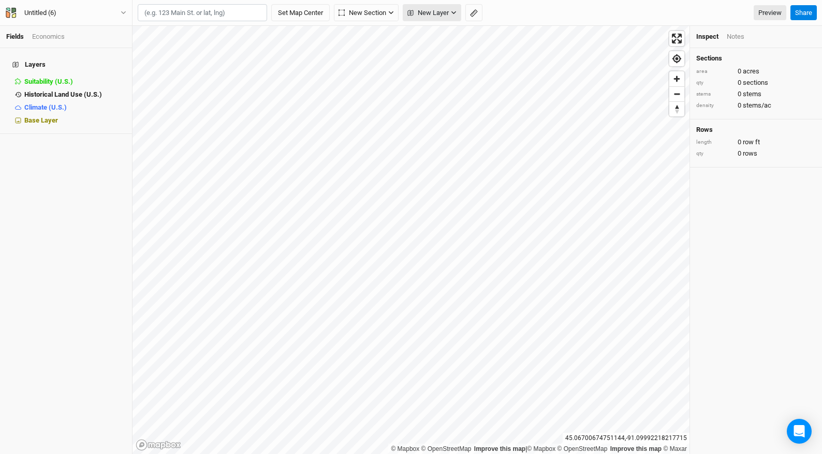
click at [435, 8] on span "New Layer" at bounding box center [427, 13] width 41 height 10
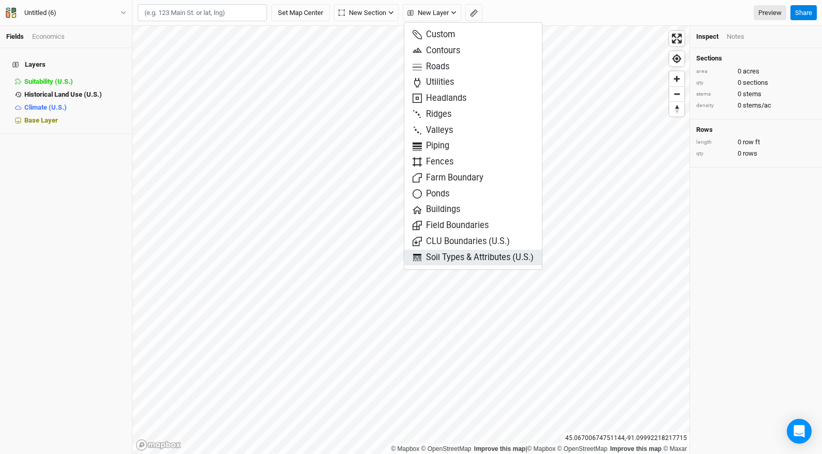
click at [491, 260] on span "Soil Types & Attributes (U.S.)" at bounding box center [472, 258] width 121 height 12
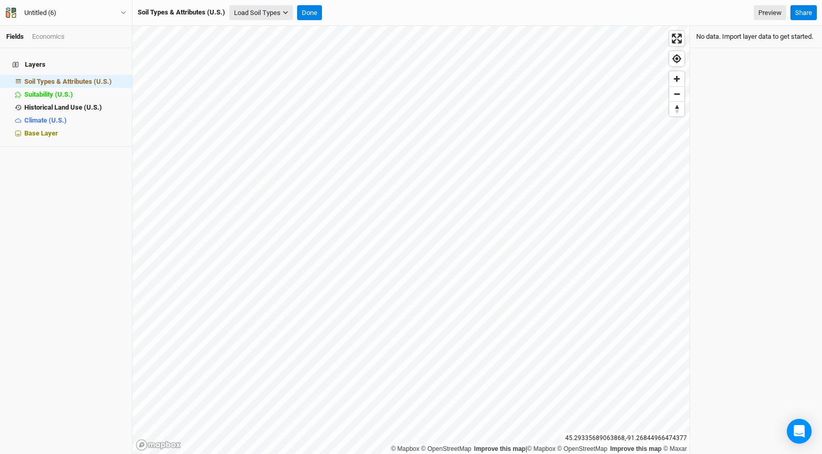
click at [269, 9] on button "Load Soil Types" at bounding box center [261, 13] width 64 height 16
click at [265, 24] on button "Load for Current View" at bounding box center [271, 30] width 82 height 13
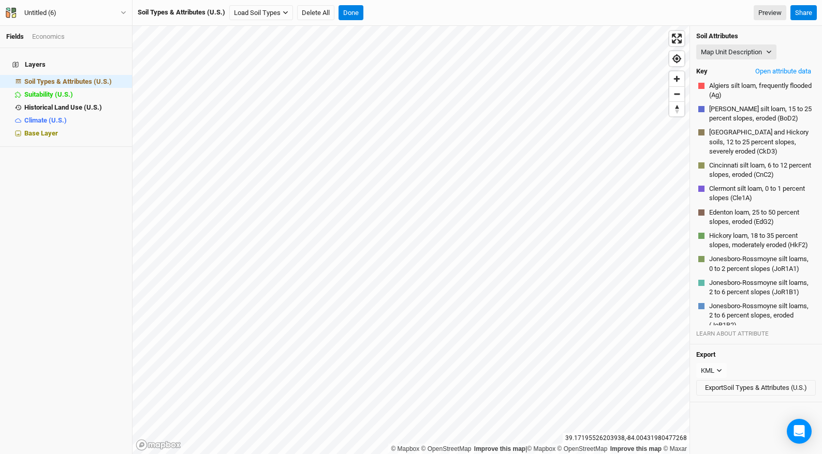
scroll to position [225, 0]
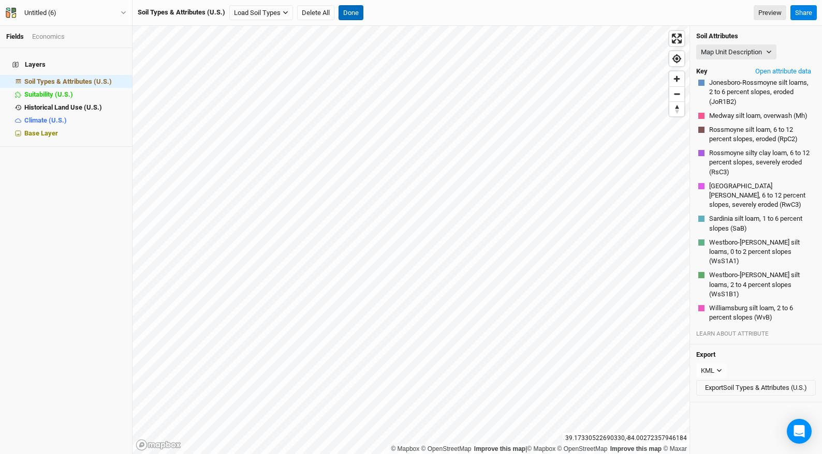
click at [352, 9] on button "Done" at bounding box center [350, 13] width 25 height 16
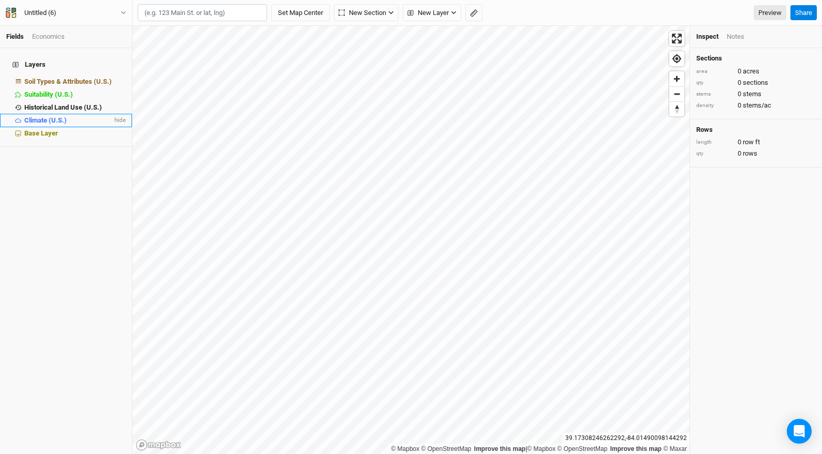
click at [54, 116] on span "Climate (U.S.)" at bounding box center [45, 120] width 42 height 8
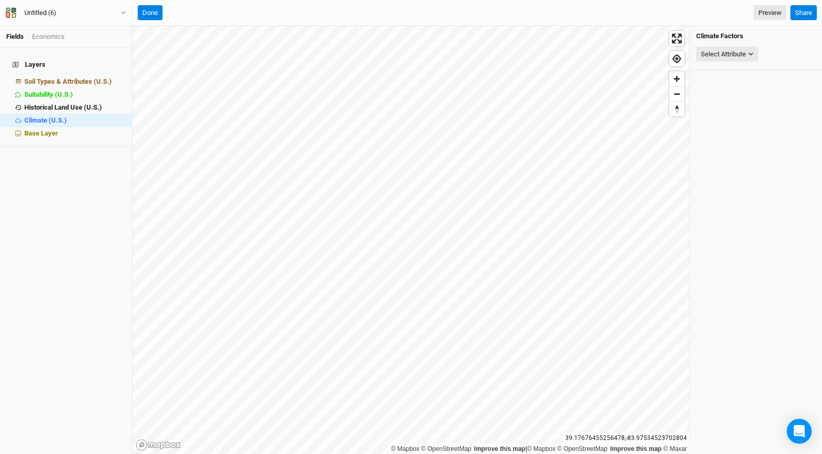
click at [716, 64] on div "Climate Factors Select Attribute Precipitation USDA Hardiness Zones (2023) USDA…" at bounding box center [756, 48] width 132 height 45
click at [719, 59] on button "Select Attribute" at bounding box center [727, 55] width 62 height 16
click at [747, 90] on span "USDA Hardiness Zones (2023)" at bounding box center [735, 87] width 90 height 8
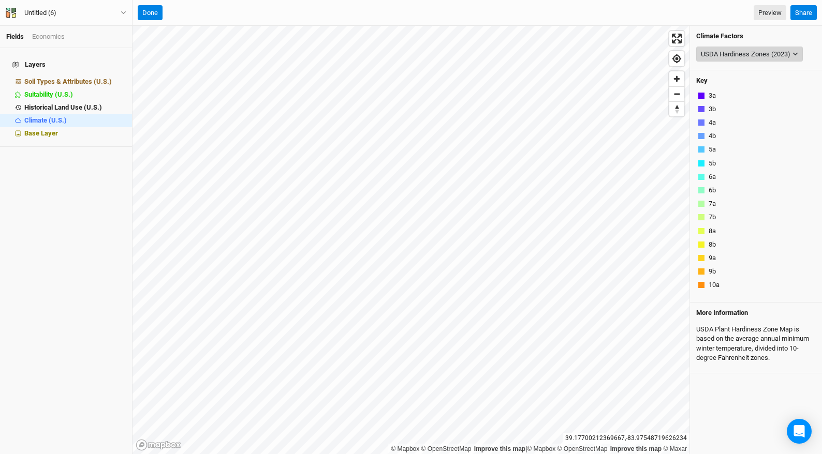
click at [740, 52] on div "USDA Hardiness Zones (2023)" at bounding box center [746, 54] width 90 height 10
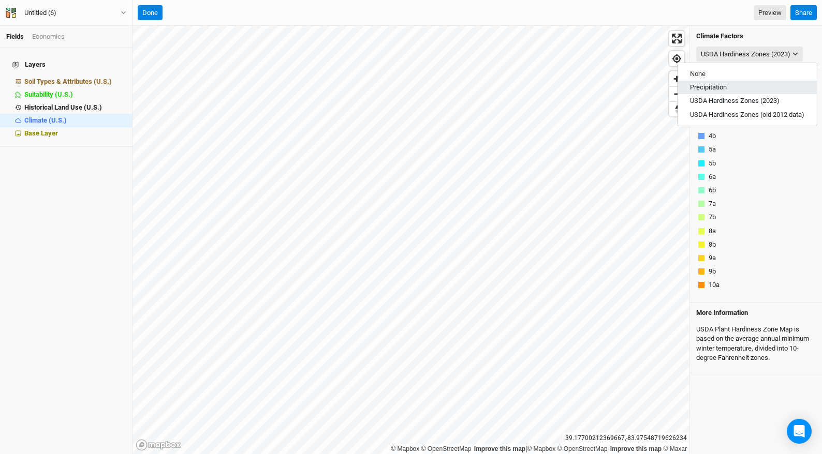
click at [718, 86] on span "Precipitation" at bounding box center [708, 87] width 37 height 8
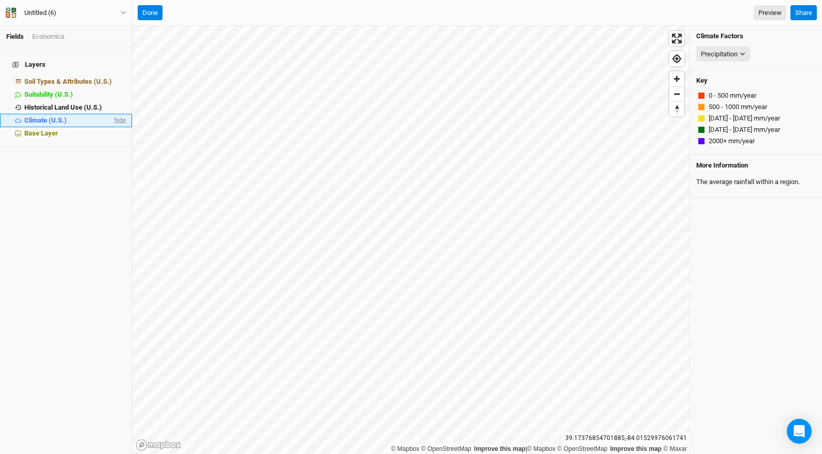
click at [112, 114] on span "hide" at bounding box center [118, 120] width 13 height 13
click at [73, 106] on li "Historical Land Use (U.S.) hide" at bounding box center [66, 107] width 132 height 13
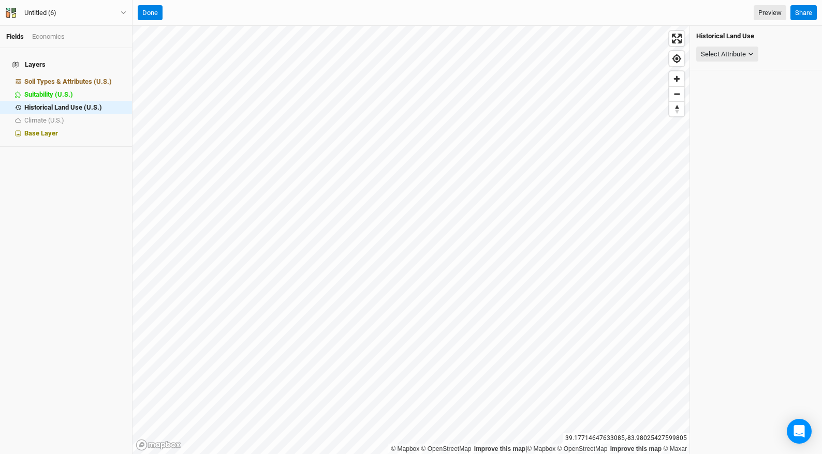
click at [742, 64] on div "Historical Land Use Select Attribute None Land Use / Land Cover (2015) Land Use…" at bounding box center [756, 48] width 132 height 45
click at [743, 63] on div "Select Attribute None Land Use / Land Cover (2015) Land Use / Land Cover (2016)…" at bounding box center [756, 55] width 120 height 20
click at [741, 59] on button "Select Attribute" at bounding box center [727, 55] width 62 height 16
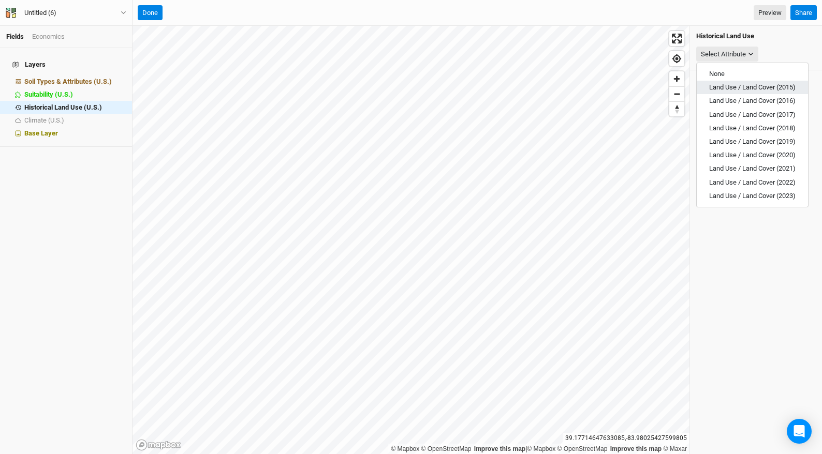
click at [766, 88] on span "Land Use / Land Cover (2015)" at bounding box center [752, 87] width 86 height 8
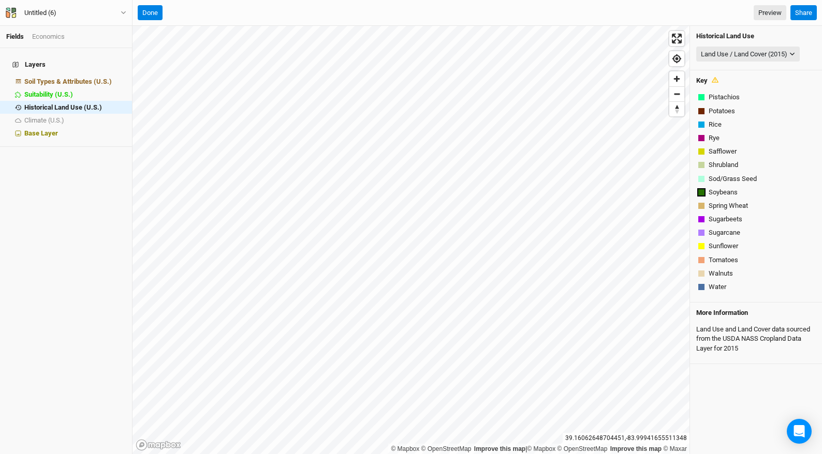
scroll to position [201, 0]
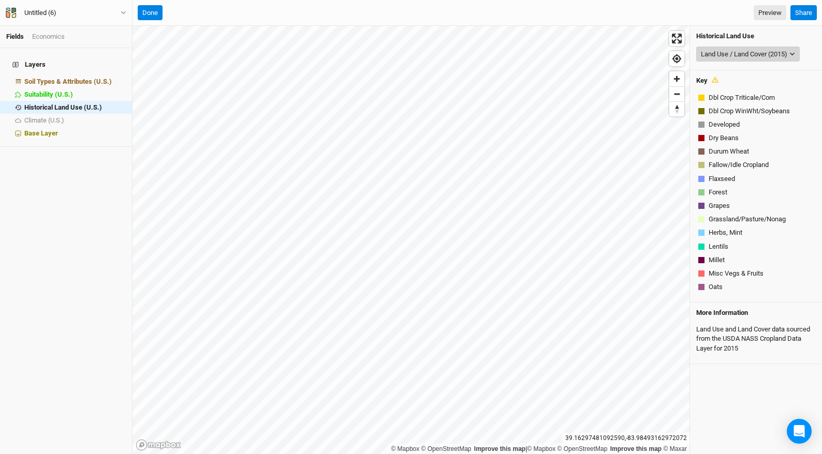
click at [787, 51] on div "Land Use / Land Cover (2015)" at bounding box center [744, 54] width 86 height 10
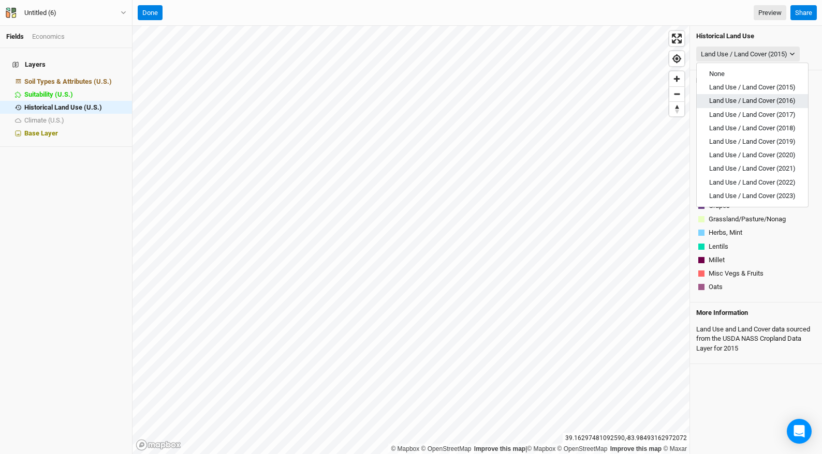
click at [788, 105] on span "Land Use / Land Cover (2016)" at bounding box center [752, 101] width 86 height 8
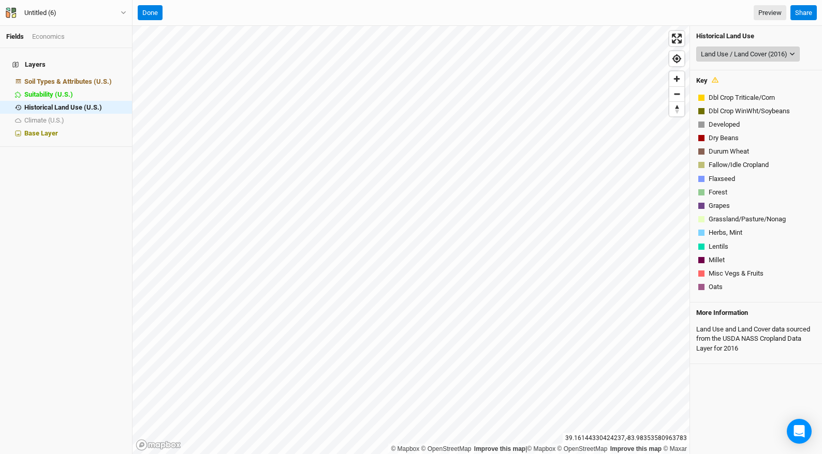
click at [789, 47] on button "Land Use / Land Cover (2016)" at bounding box center [747, 55] width 103 height 16
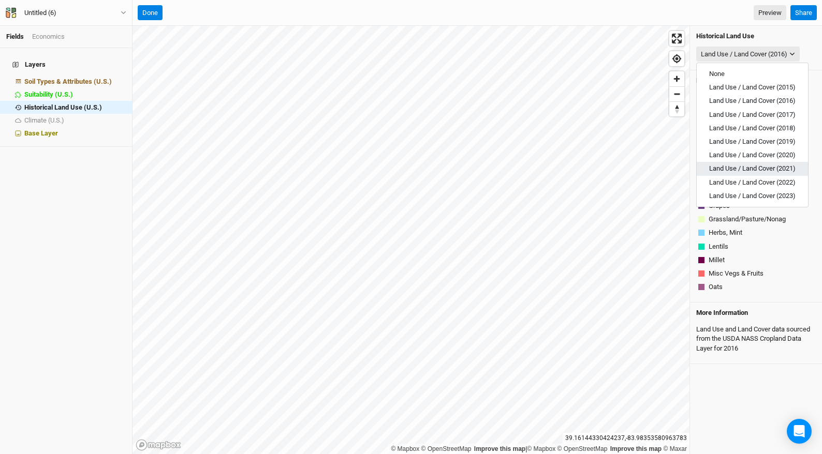
click at [794, 166] on span "Land Use / Land Cover (2021)" at bounding box center [752, 169] width 86 height 8
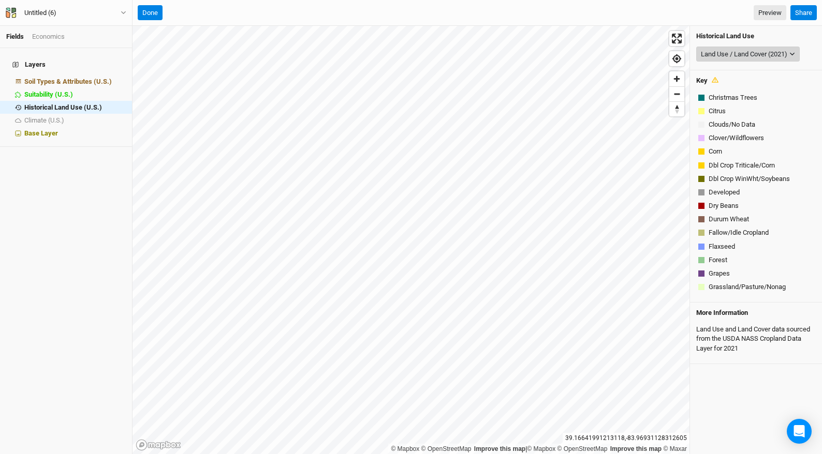
scroll to position [228, 0]
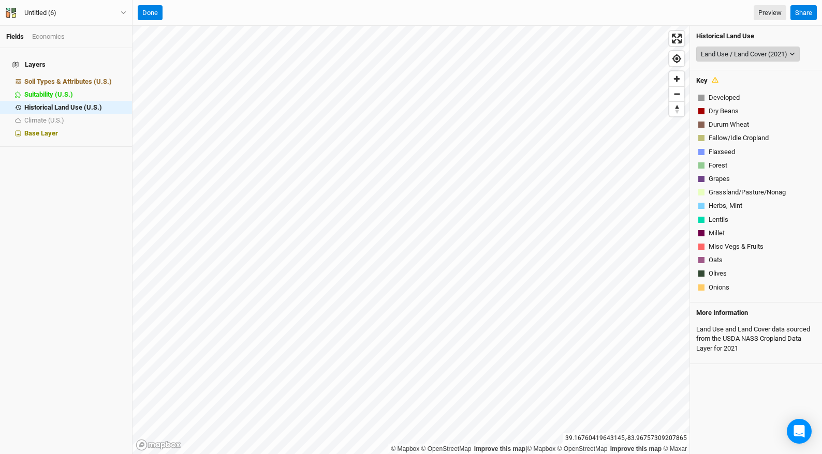
click at [703, 52] on div "Land Use / Land Cover (2021)" at bounding box center [744, 54] width 86 height 10
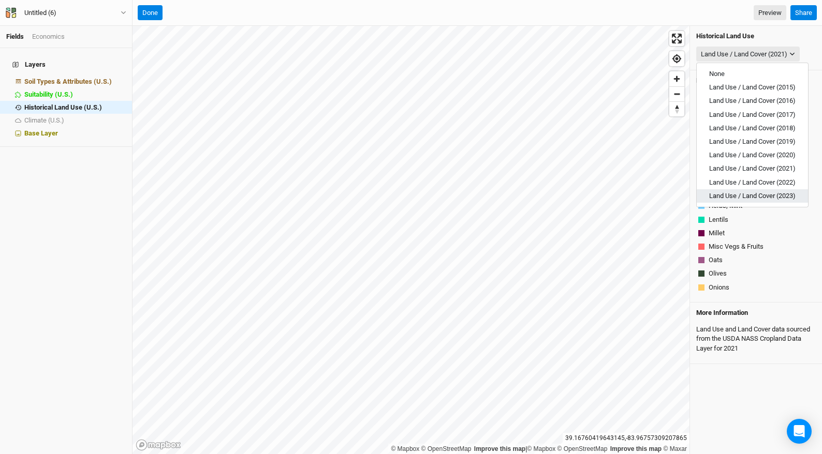
click at [756, 197] on span "Land Use / Land Cover (2023)" at bounding box center [752, 196] width 86 height 8
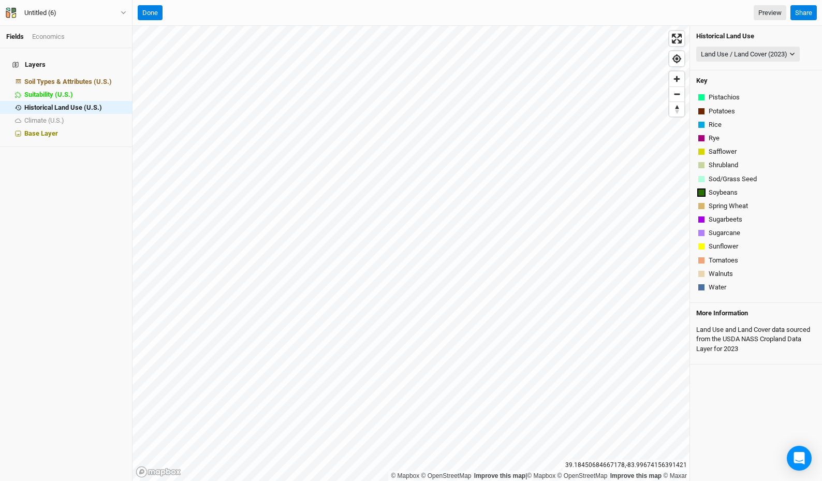
scroll to position [405, 0]
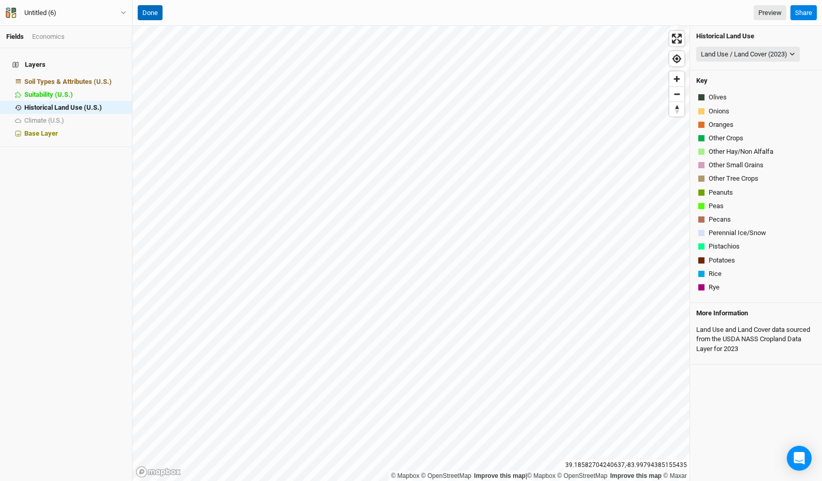
click at [144, 7] on button "Done" at bounding box center [150, 13] width 25 height 16
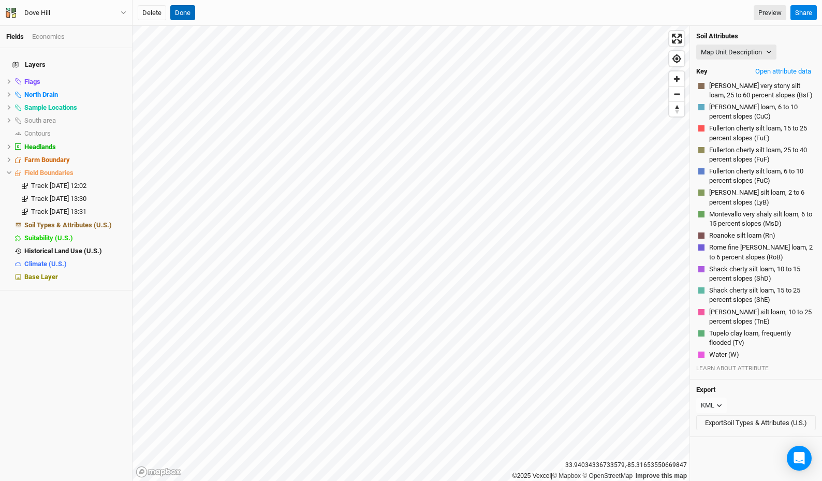
click at [175, 17] on button "Done" at bounding box center [182, 13] width 25 height 16
click at [177, 16] on div "Soil Types & Attributes (U.S.)" at bounding box center [181, 12] width 87 height 9
click at [363, 18] on button "Done" at bounding box center [350, 13] width 25 height 16
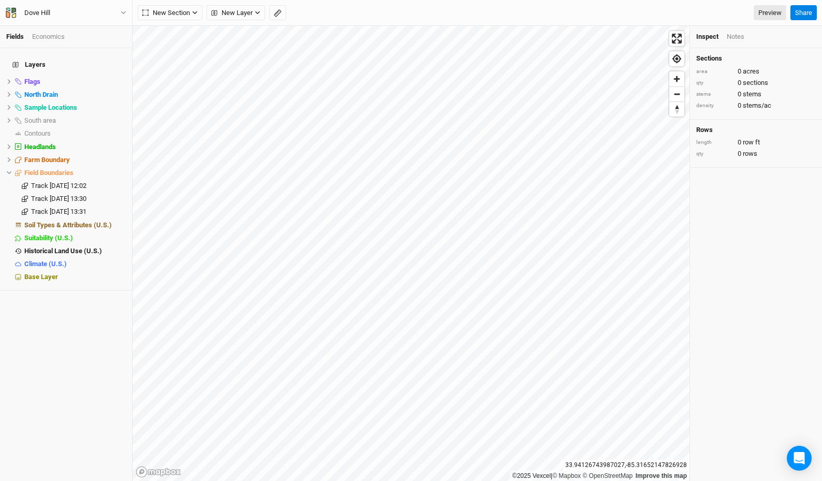
click at [357, 17] on div "New Section Grid Line Keyline Beta Upload New Layer Custom Roads Utilities Ridg…" at bounding box center [462, 13] width 648 height 16
